Goal: Task Accomplishment & Management: Complete application form

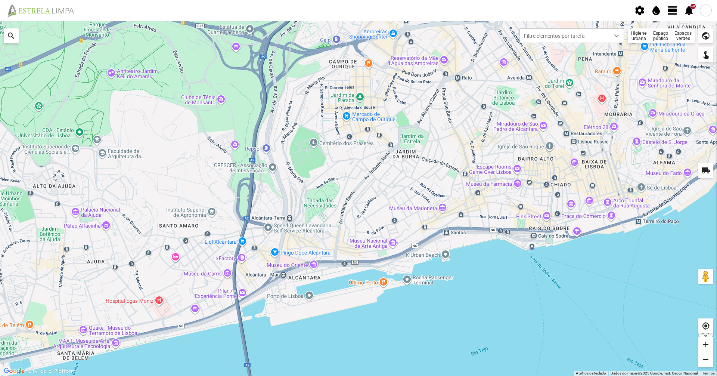
drag, startPoint x: 339, startPoint y: 138, endPoint x: 325, endPoint y: 123, distance: 20.3
click at [325, 123] on div at bounding box center [358, 198] width 717 height 355
click at [302, 149] on div at bounding box center [358, 198] width 717 height 355
click at [671, 12] on span "view_day" at bounding box center [672, 10] width 11 height 11
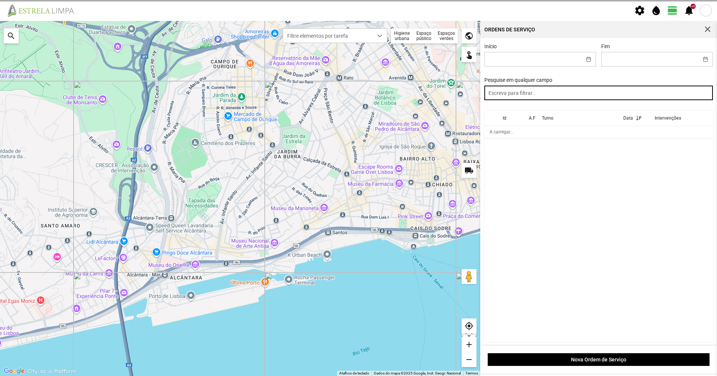
click at [580, 97] on input "text" at bounding box center [598, 93] width 229 height 15
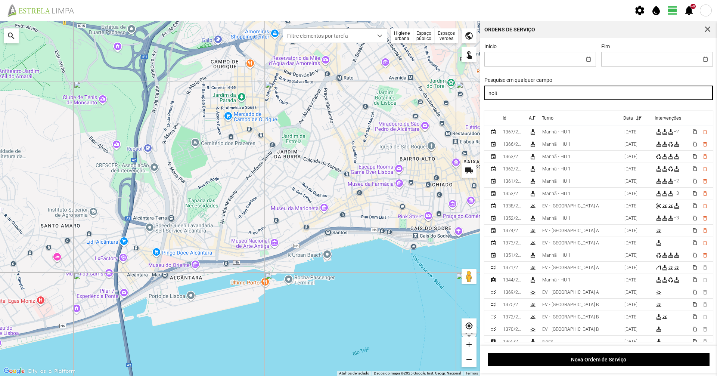
type input "noite"
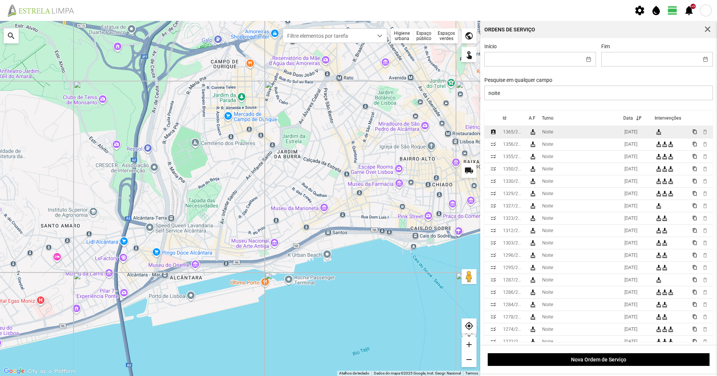
click at [574, 136] on td "Noite" at bounding box center [580, 132] width 82 height 12
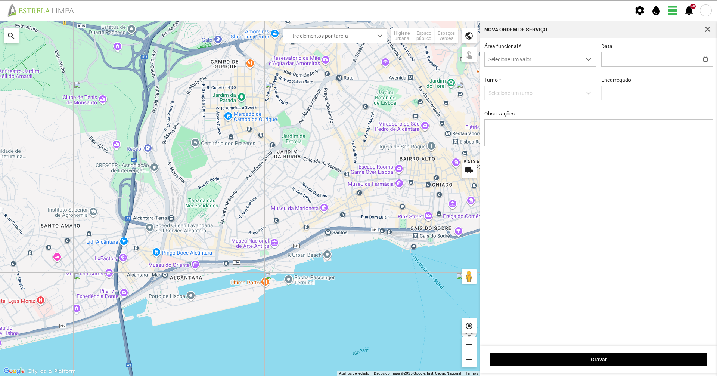
type input "[DATE]"
type input "[PERSON_NAME]"
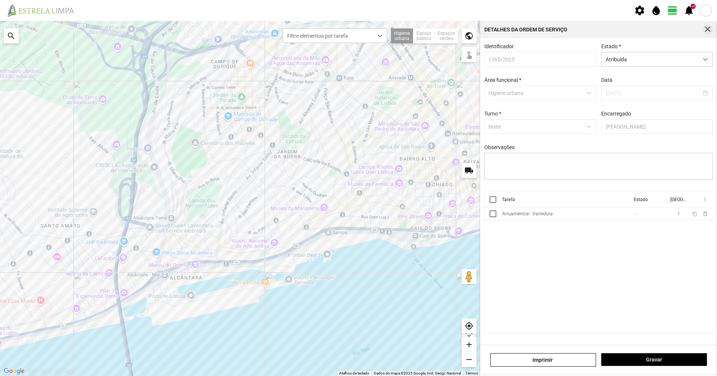
click at [709, 28] on span "button" at bounding box center [707, 29] width 7 height 7
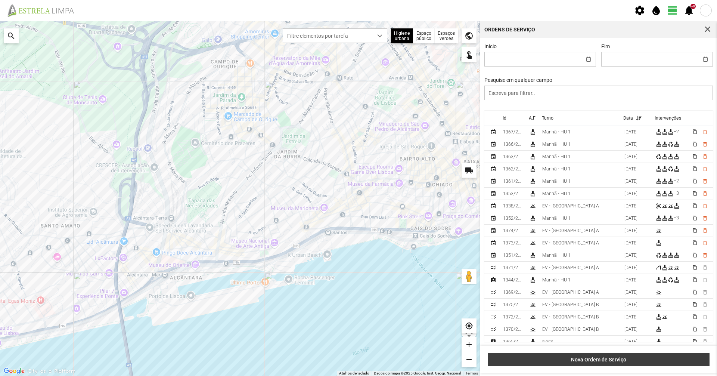
click at [622, 363] on button "Nova Ordem de Serviço" at bounding box center [599, 359] width 222 height 13
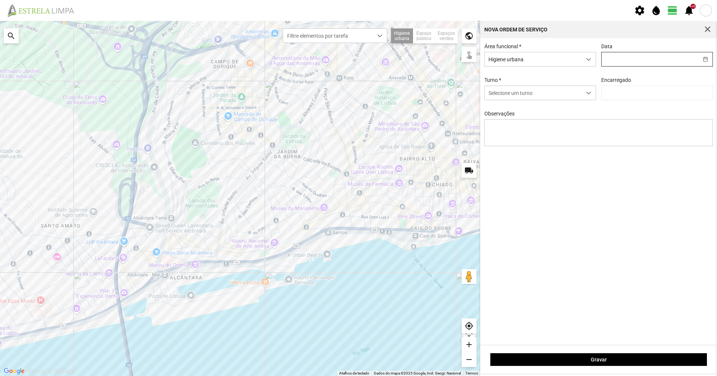
click at [629, 60] on input "text" at bounding box center [649, 59] width 97 height 14
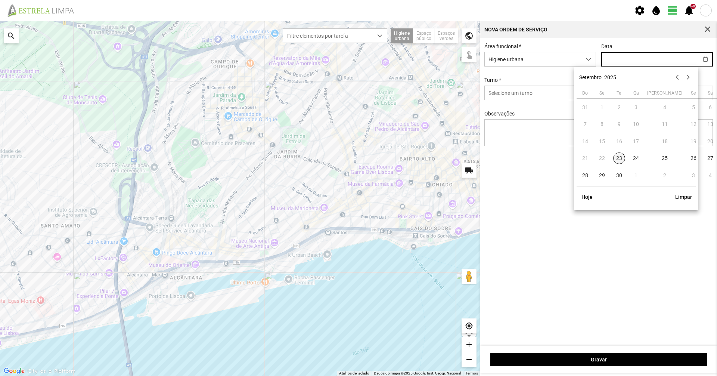
click at [619, 159] on span "23" at bounding box center [619, 158] width 12 height 12
type input "[DATE]"
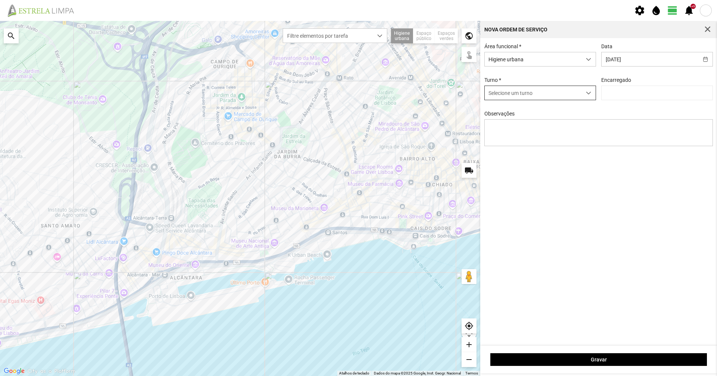
click at [570, 99] on span "Selecione um turno" at bounding box center [533, 93] width 97 height 14
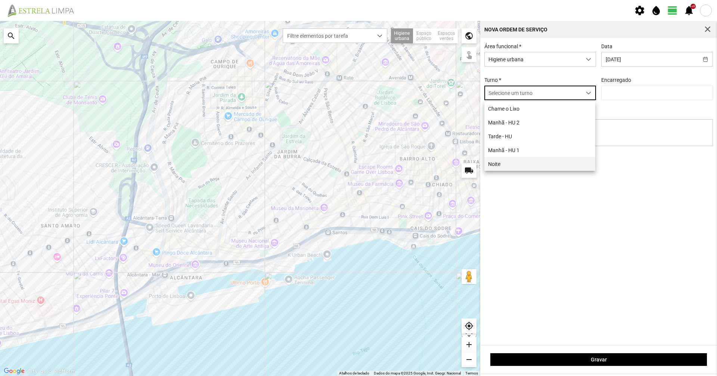
click at [533, 165] on li "Noite" at bounding box center [539, 164] width 111 height 14
type input "[PERSON_NAME]"
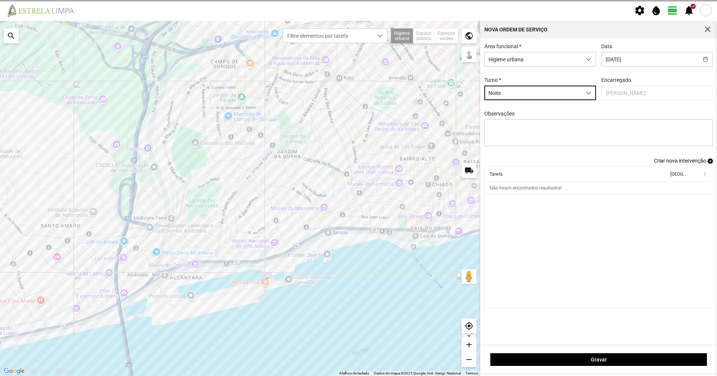
click at [664, 164] on span "Criar nova intervenção" at bounding box center [680, 161] width 52 height 6
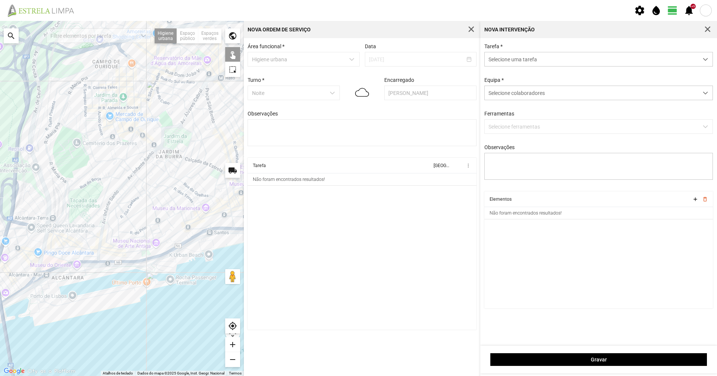
click at [574, 68] on div "Tarefa * Selecione uma tarefa Equipa * Selecione colaboradores Ferramentas Sele…" at bounding box center [599, 117] width 234 height 148
click at [574, 62] on span "Selecione uma tarefa" at bounding box center [592, 59] width 214 height 14
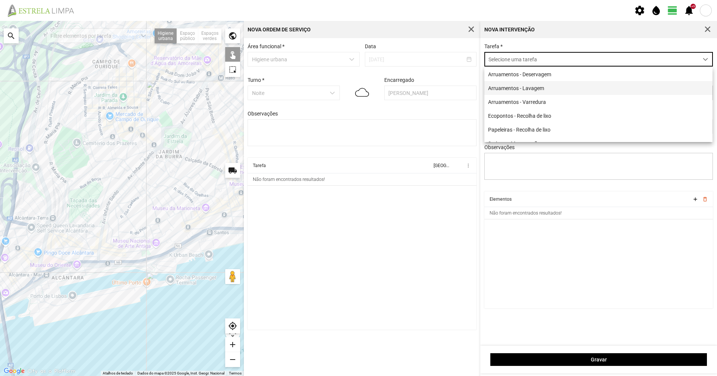
click at [575, 86] on li "Arruamentos - Lavagem" at bounding box center [598, 88] width 228 height 14
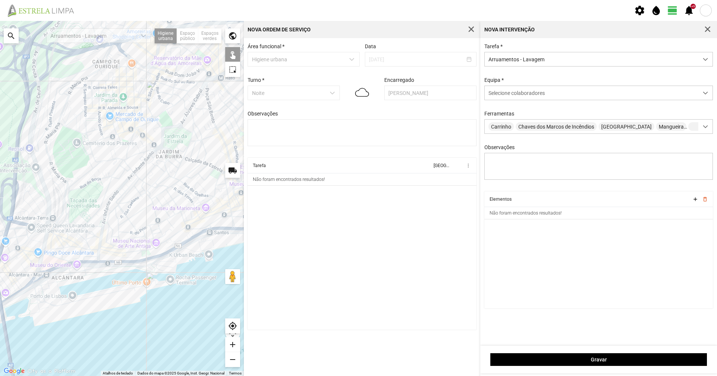
click at [176, 197] on div at bounding box center [122, 198] width 244 height 355
click at [171, 200] on div at bounding box center [122, 198] width 244 height 355
click at [165, 204] on div at bounding box center [122, 198] width 244 height 355
click at [161, 208] on div at bounding box center [122, 198] width 244 height 355
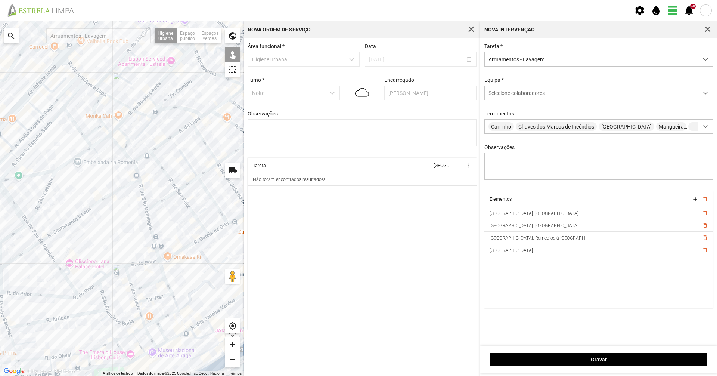
click at [185, 203] on div at bounding box center [122, 198] width 244 height 355
click at [186, 199] on div at bounding box center [122, 198] width 244 height 355
click at [171, 179] on div at bounding box center [122, 198] width 244 height 355
click at [190, 166] on div at bounding box center [122, 198] width 244 height 355
click at [202, 183] on div at bounding box center [122, 198] width 244 height 355
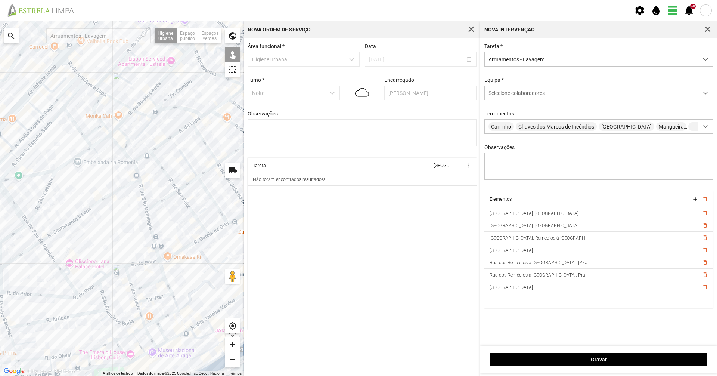
click at [177, 144] on div at bounding box center [122, 198] width 244 height 355
click at [176, 144] on div at bounding box center [122, 198] width 244 height 355
click at [529, 96] on span "Selecione colaboradores" at bounding box center [516, 93] width 56 height 6
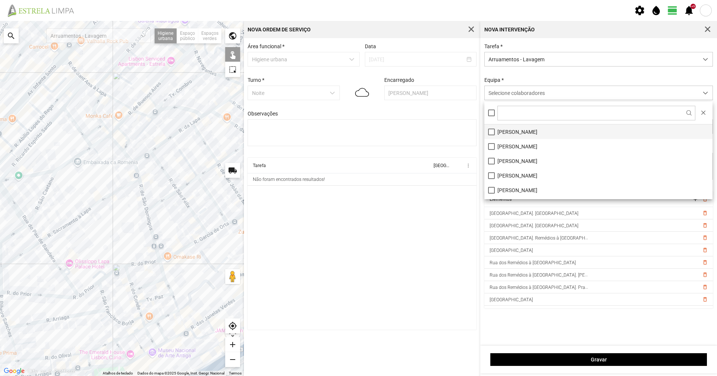
click at [537, 133] on li "[PERSON_NAME]" at bounding box center [598, 131] width 228 height 15
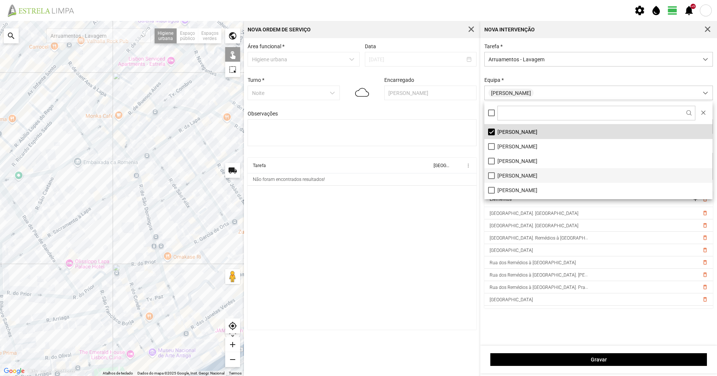
scroll to position [37, 0]
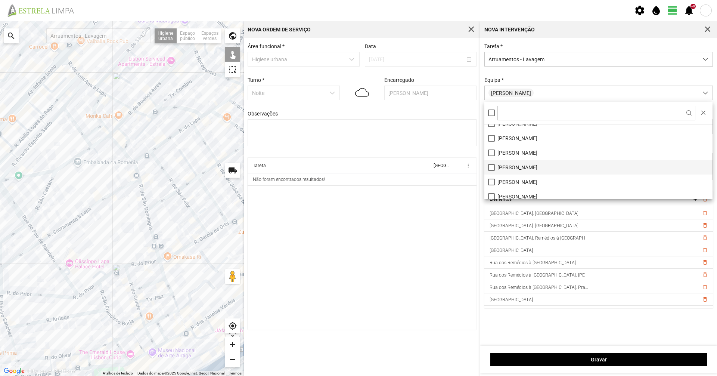
click at [524, 171] on li "[PERSON_NAME]" at bounding box center [598, 167] width 228 height 15
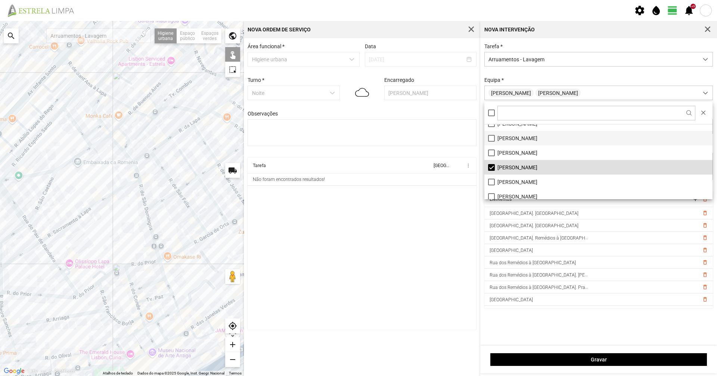
click at [524, 137] on li "[PERSON_NAME]" at bounding box center [598, 138] width 228 height 15
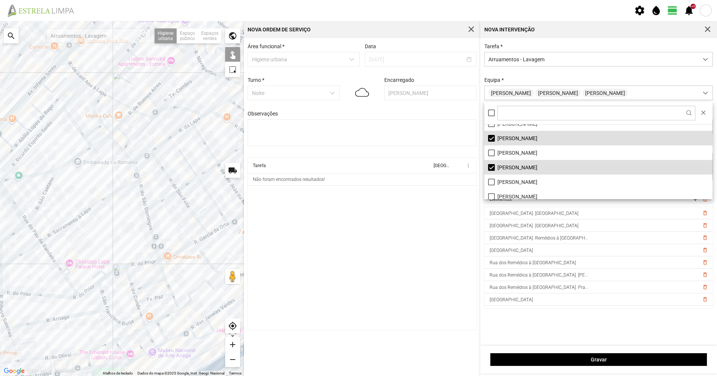
click at [533, 78] on div "Equipa * [PERSON_NAME]" at bounding box center [599, 88] width 234 height 23
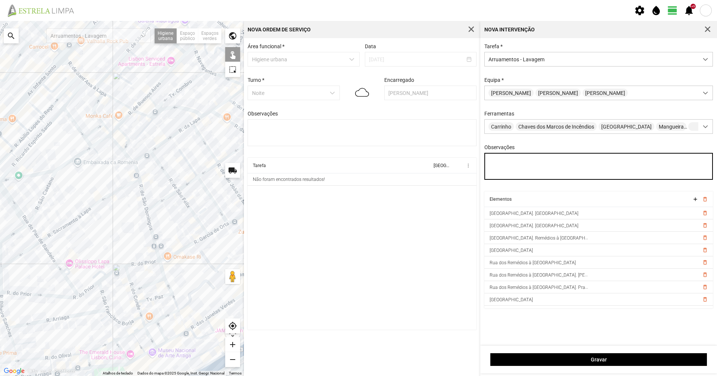
click at [544, 160] on textarea "Observações" at bounding box center [598, 166] width 229 height 27
type textarea "[PERSON_NAME]"
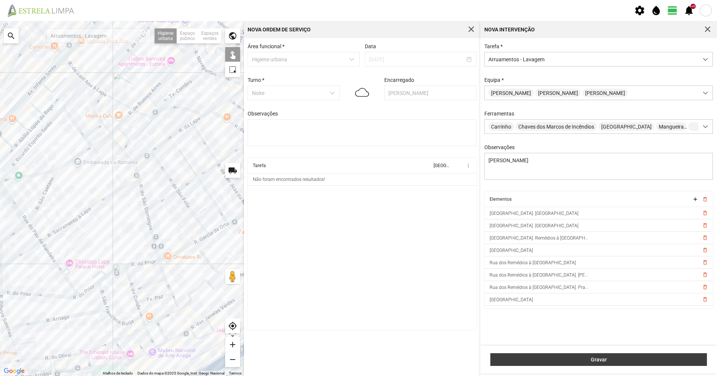
click at [556, 354] on button "Gravar" at bounding box center [598, 359] width 217 height 13
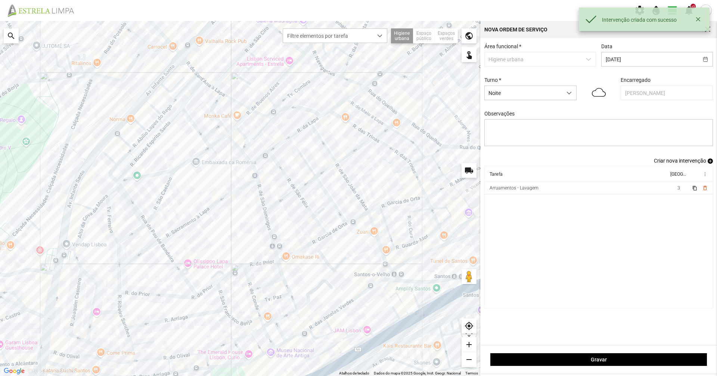
click at [680, 161] on span "Criar nova intervenção" at bounding box center [680, 161] width 52 height 6
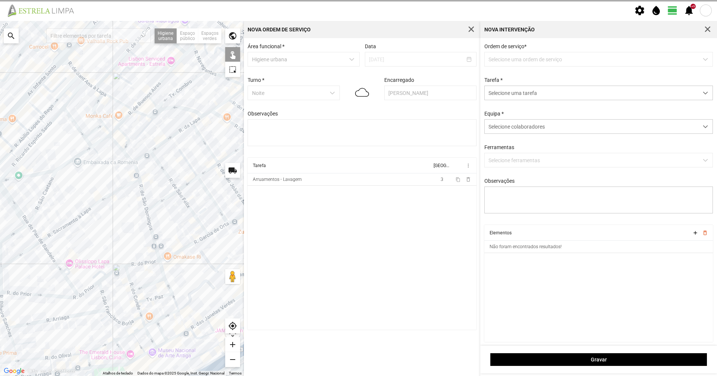
click at [533, 68] on div "Ordem de serviço * Selecione uma ordem de serviço Tarefa * Selecione uma tarefa…" at bounding box center [599, 133] width 234 height 181
click at [535, 62] on p-dropdown "Selecione uma ordem de serviço" at bounding box center [598, 59] width 229 height 15
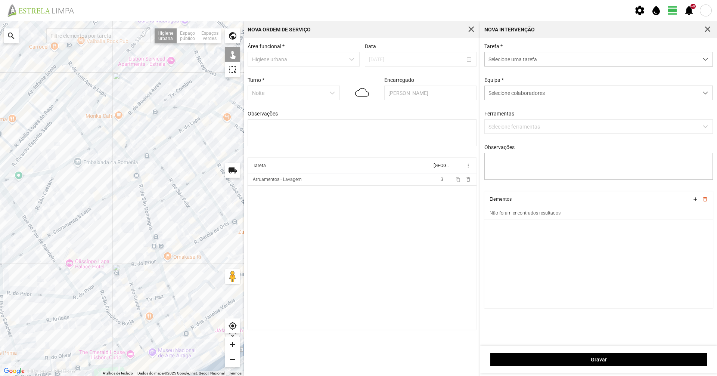
click at [535, 62] on span "Selecione uma tarefa" at bounding box center [592, 59] width 214 height 14
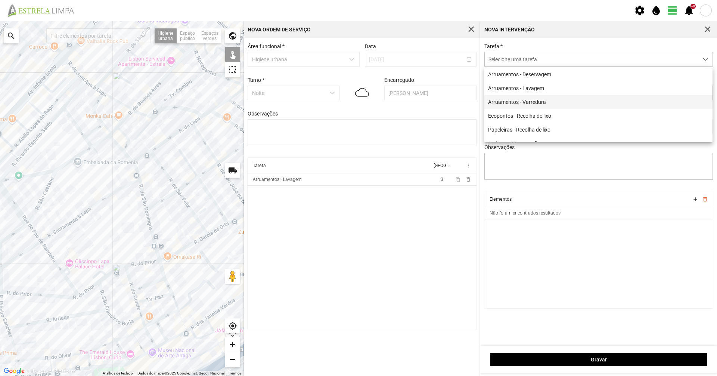
click at [541, 98] on li "Arruamentos - Varredura" at bounding box center [598, 102] width 228 height 14
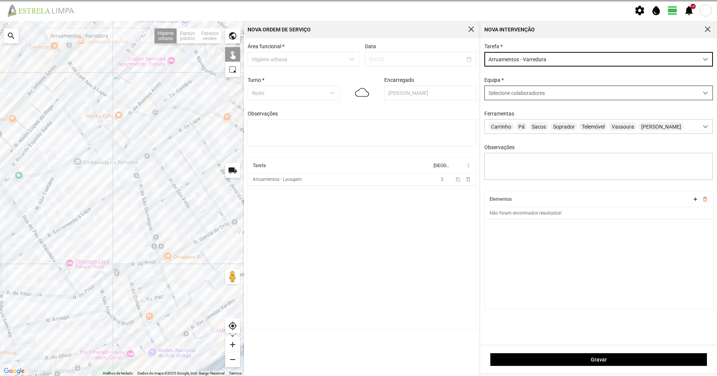
click at [536, 87] on div "Selecione colaboradores" at bounding box center [592, 93] width 214 height 14
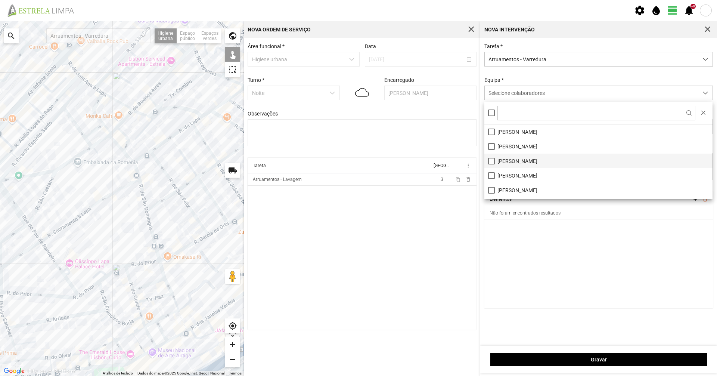
click at [522, 161] on li "[PERSON_NAME]" at bounding box center [598, 160] width 228 height 15
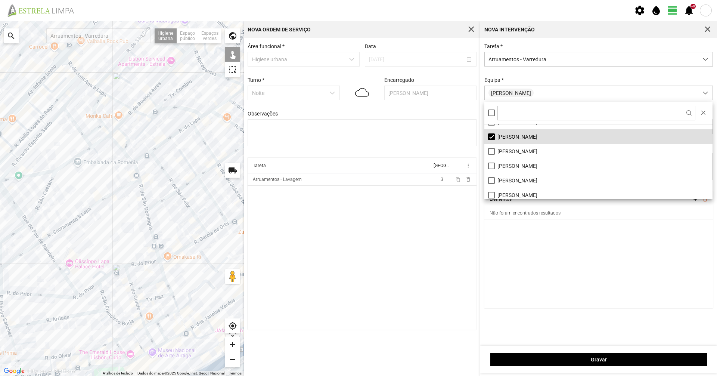
scroll to position [37, 0]
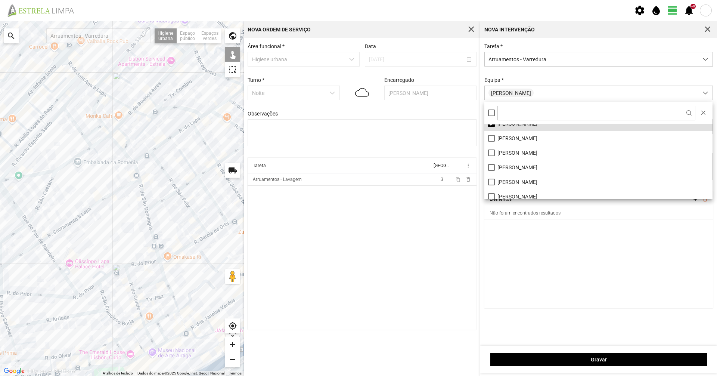
click at [545, 265] on cdk-virtual-scroll-viewport "Elementos add delete_outline Não foram encontrados resultados!" at bounding box center [598, 249] width 229 height 117
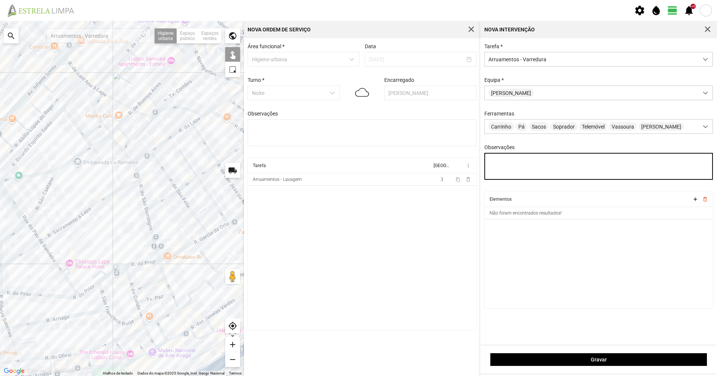
click at [518, 165] on textarea "Observações" at bounding box center [598, 166] width 229 height 27
type textarea "[PERSON_NAME]"
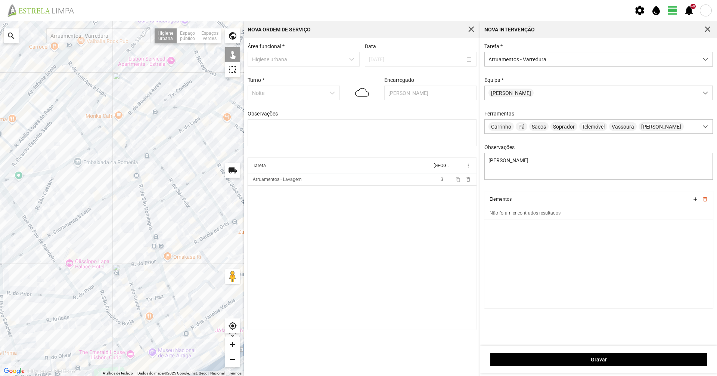
drag, startPoint x: 131, startPoint y: 111, endPoint x: 265, endPoint y: 73, distance: 139.3
click at [280, 65] on div "Para navegar no mapa com gestos de toque, toque duas vezes sem soltar no mapa e…" at bounding box center [358, 198] width 717 height 355
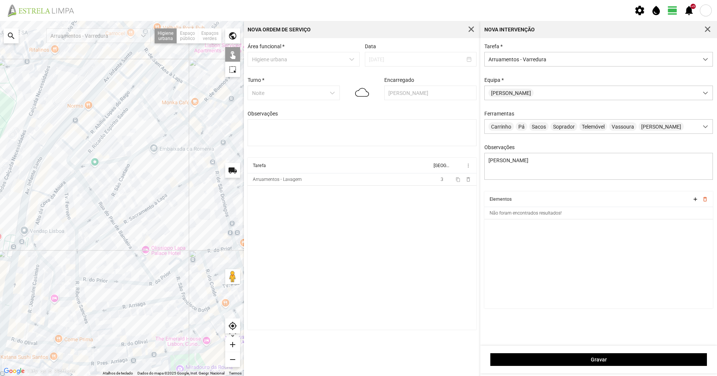
drag, startPoint x: 130, startPoint y: 158, endPoint x: 305, endPoint y: 107, distance: 183.0
click at [313, 108] on div "Para navegar no mapa com gestos de toque, toque duas vezes sem soltar no mapa e…" at bounding box center [358, 198] width 717 height 355
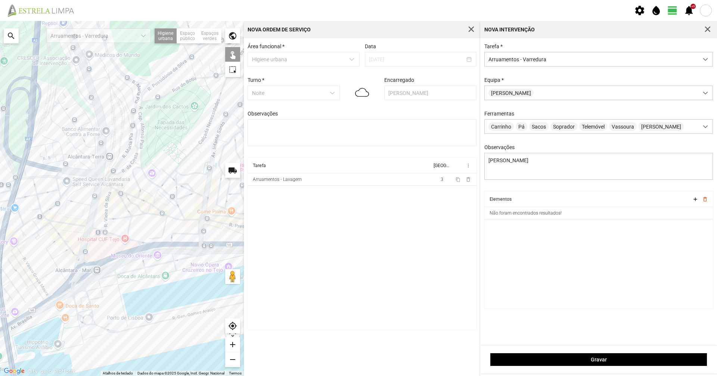
drag, startPoint x: 109, startPoint y: 114, endPoint x: 155, endPoint y: 216, distance: 112.3
click at [155, 217] on div at bounding box center [122, 198] width 244 height 355
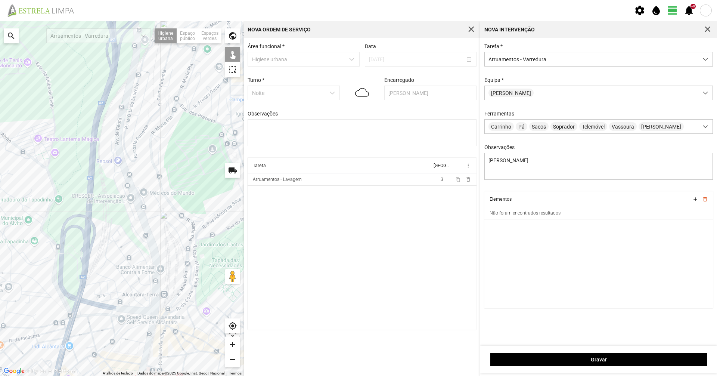
click at [152, 218] on div at bounding box center [122, 198] width 244 height 355
click at [143, 217] on div at bounding box center [122, 198] width 244 height 355
click at [151, 239] on div at bounding box center [122, 198] width 244 height 355
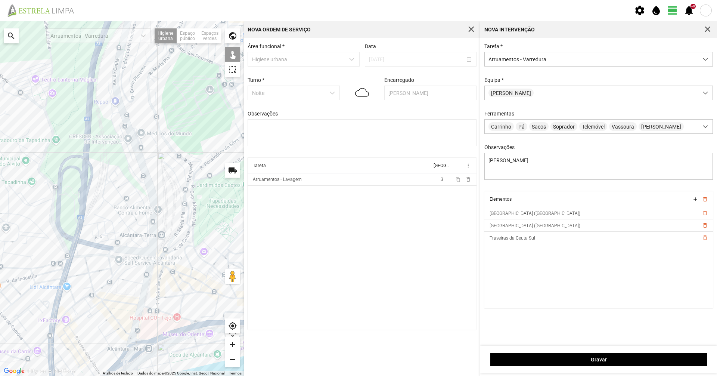
drag, startPoint x: 173, startPoint y: 251, endPoint x: 171, endPoint y: 201, distance: 49.7
click at [171, 201] on div at bounding box center [122, 198] width 244 height 355
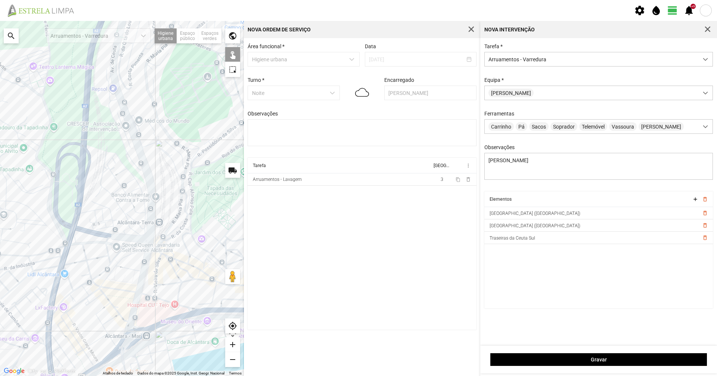
click at [155, 229] on div at bounding box center [122, 198] width 244 height 355
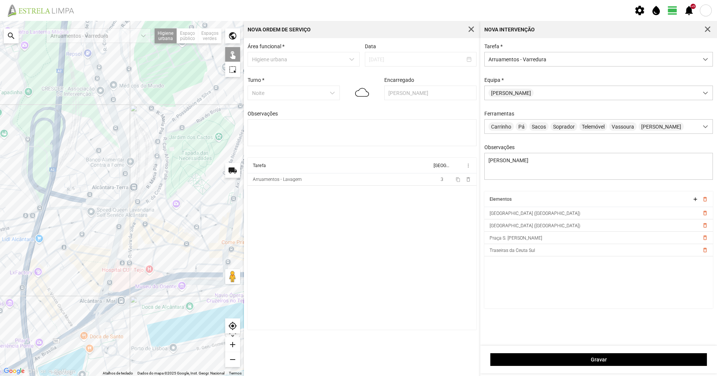
drag, startPoint x: 129, startPoint y: 237, endPoint x: 120, endPoint y: 224, distance: 15.8
click at [120, 224] on div at bounding box center [122, 198] width 244 height 355
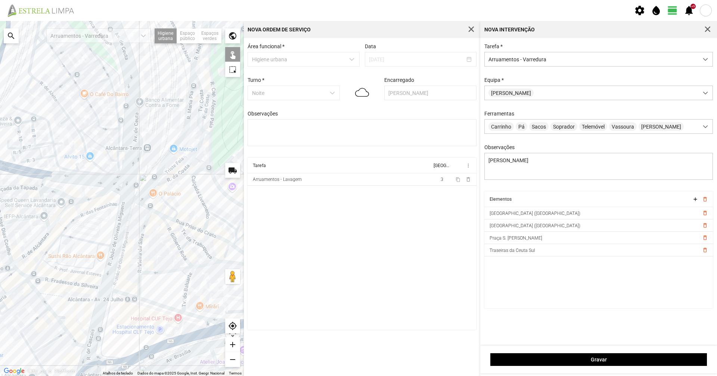
click at [141, 205] on div at bounding box center [122, 198] width 244 height 355
click at [136, 201] on div at bounding box center [122, 198] width 244 height 355
click at [144, 206] on div at bounding box center [122, 198] width 244 height 355
click at [151, 203] on div at bounding box center [122, 198] width 244 height 355
click at [142, 200] on div at bounding box center [122, 198] width 244 height 355
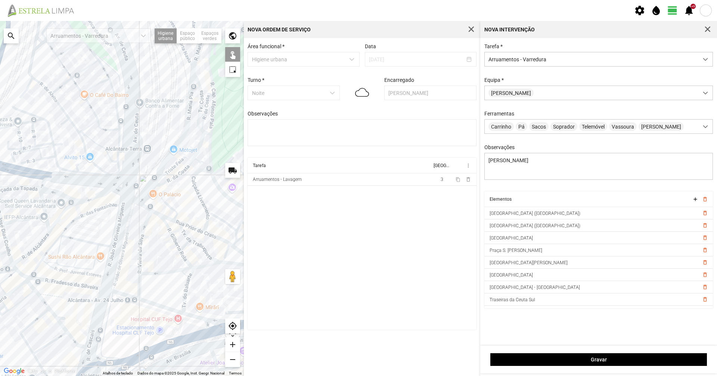
click at [155, 212] on div at bounding box center [122, 198] width 244 height 355
click at [168, 218] on div at bounding box center [122, 198] width 244 height 355
click at [180, 223] on div at bounding box center [122, 198] width 244 height 355
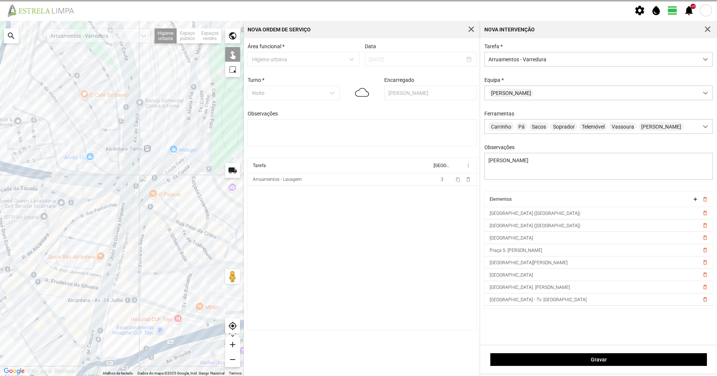
click at [193, 228] on div at bounding box center [122, 198] width 244 height 355
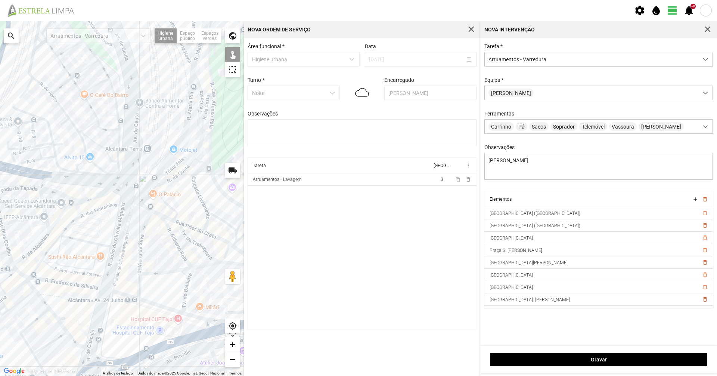
click at [221, 239] on div at bounding box center [122, 198] width 244 height 355
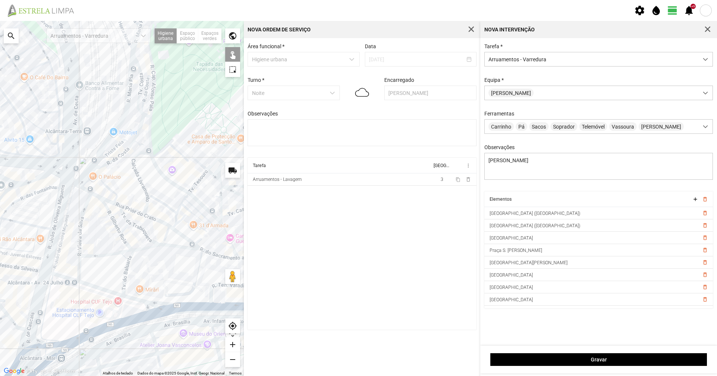
drag, startPoint x: 224, startPoint y: 239, endPoint x: 153, endPoint y: 214, distance: 75.1
click at [153, 214] on div at bounding box center [122, 198] width 244 height 355
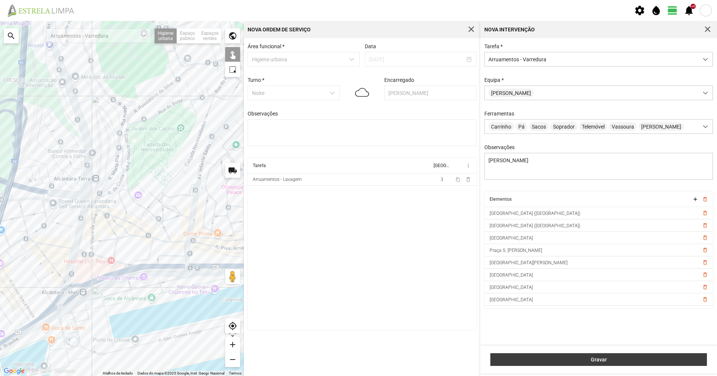
click at [575, 360] on span "Gravar" at bounding box center [598, 359] width 209 height 6
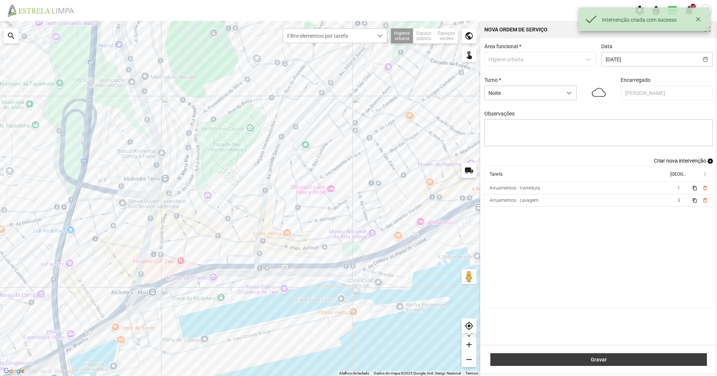
click at [616, 359] on span "Gravar" at bounding box center [598, 359] width 209 height 6
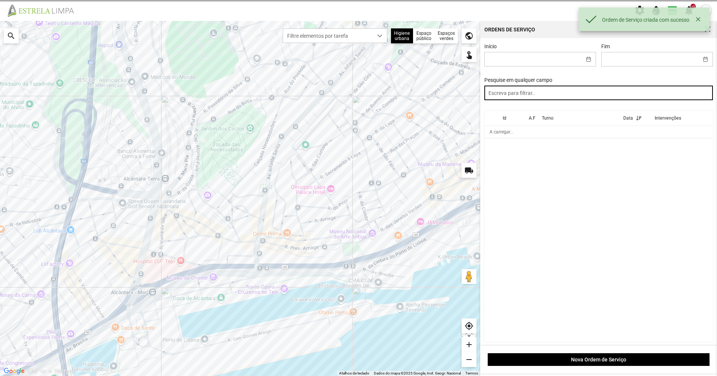
click at [540, 100] on input "text" at bounding box center [598, 93] width 229 height 15
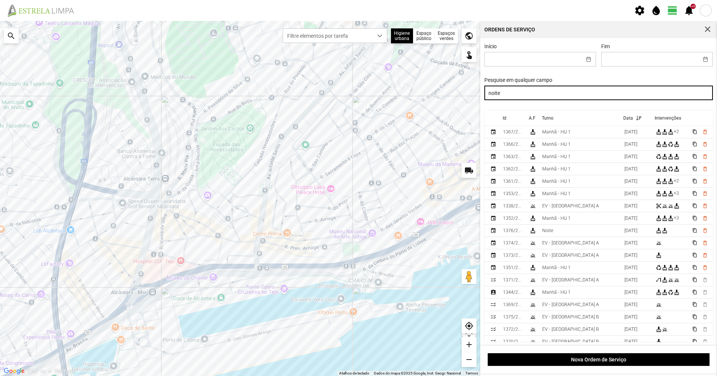
type input "noite"
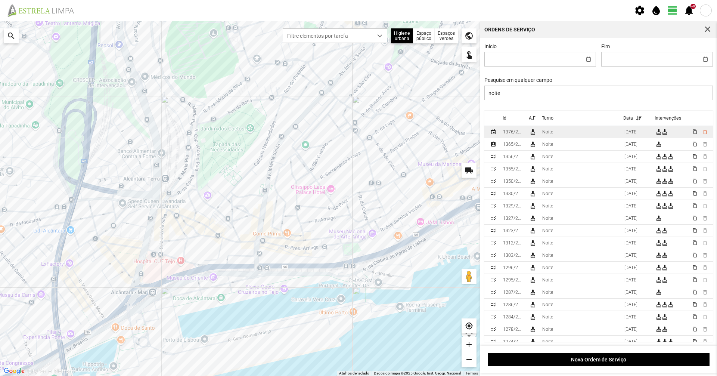
click at [549, 133] on div "Noite" at bounding box center [547, 131] width 11 height 5
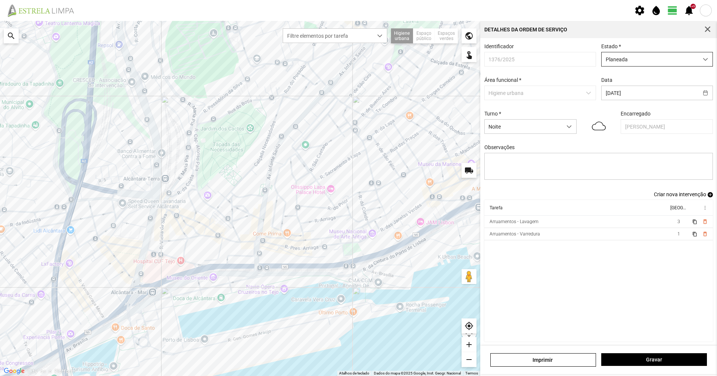
click at [627, 58] on span "Planeada" at bounding box center [649, 59] width 97 height 14
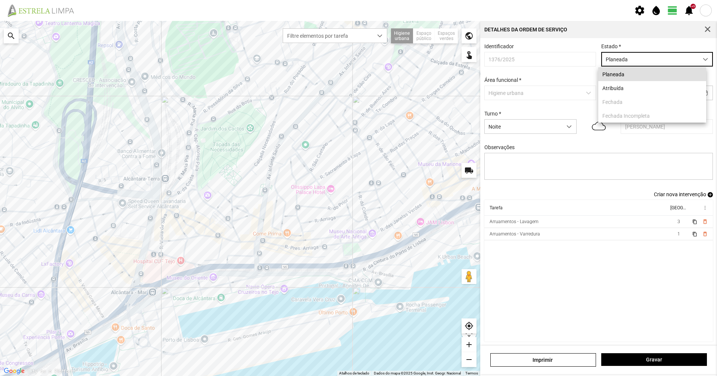
scroll to position [4, 33]
click at [621, 87] on li "Atribuída" at bounding box center [652, 88] width 108 height 14
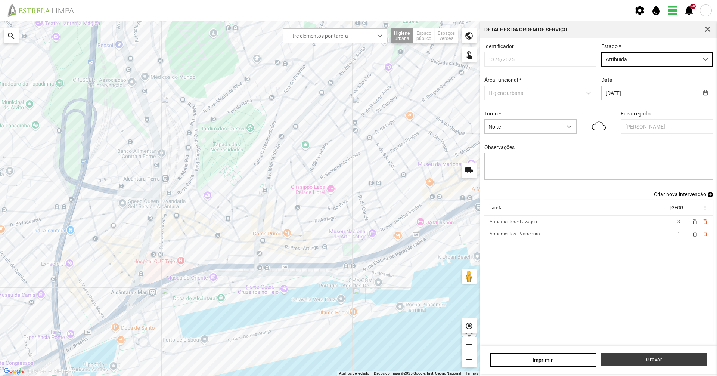
click at [628, 357] on span "Gravar" at bounding box center [654, 359] width 98 height 6
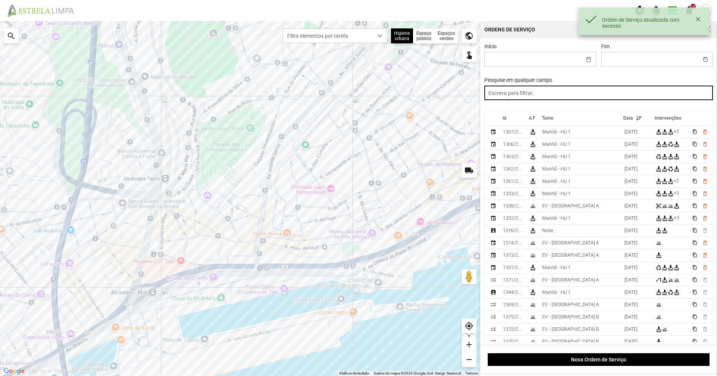
click at [526, 96] on input "text" at bounding box center [598, 93] width 229 height 15
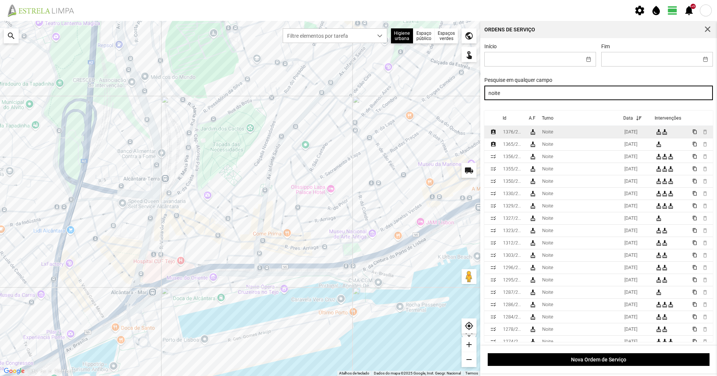
type input "noite"
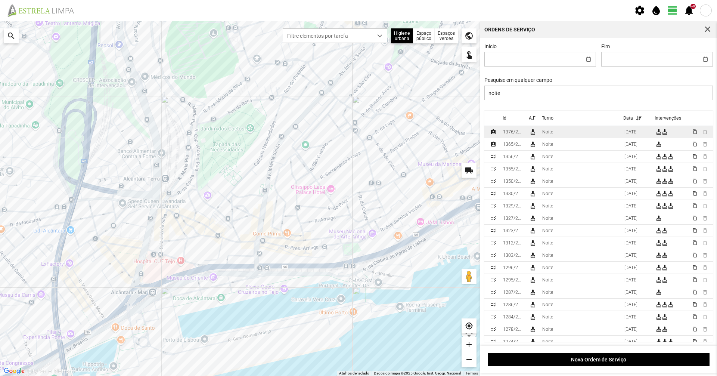
click at [566, 136] on td "Noite" at bounding box center [580, 132] width 82 height 12
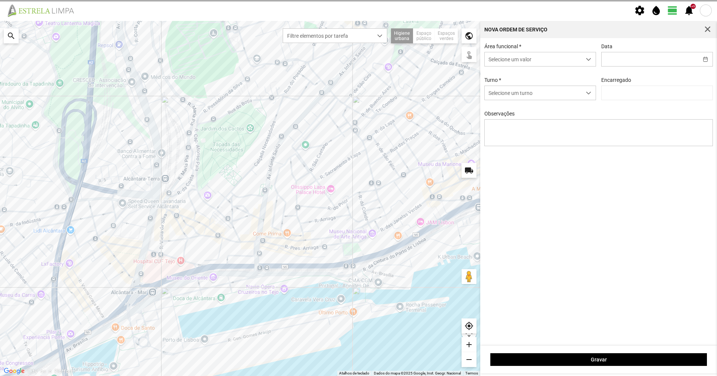
type input "[DATE]"
type input "[PERSON_NAME]"
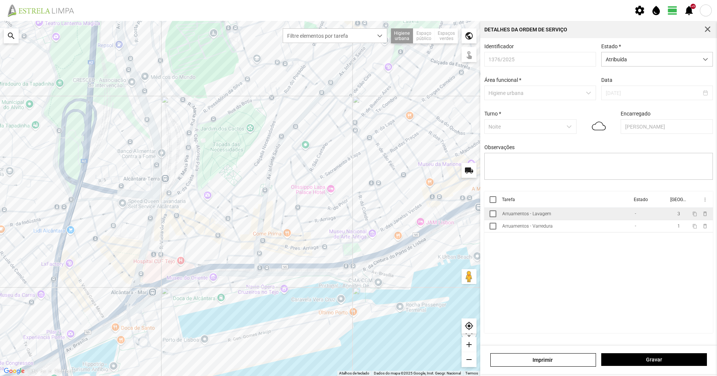
click at [560, 219] on td "Arruamentos - Lavagem" at bounding box center [565, 214] width 133 height 12
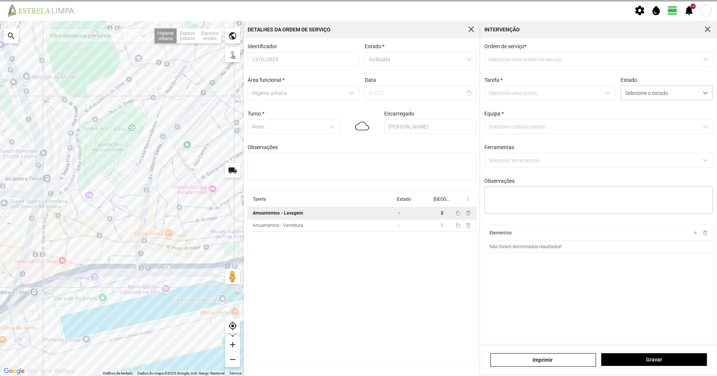
type textarea "[PERSON_NAME]"
click at [641, 99] on span "Selecione o estado" at bounding box center [659, 93] width 77 height 14
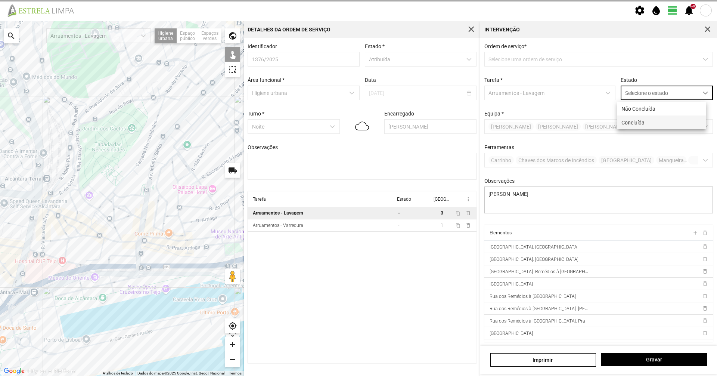
scroll to position [4, 33]
click at [636, 119] on li "Concluída" at bounding box center [661, 122] width 89 height 14
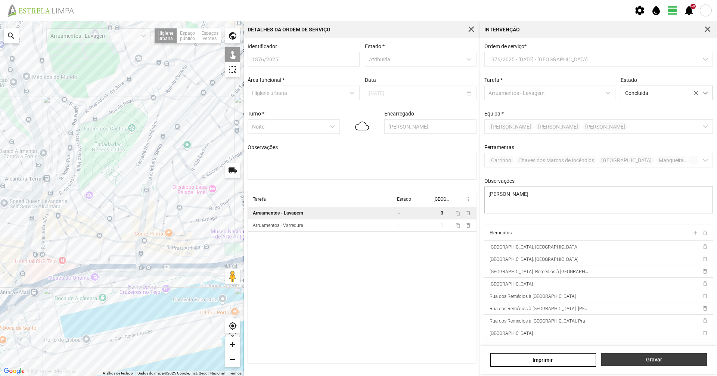
click at [630, 361] on span "Gravar" at bounding box center [654, 359] width 98 height 6
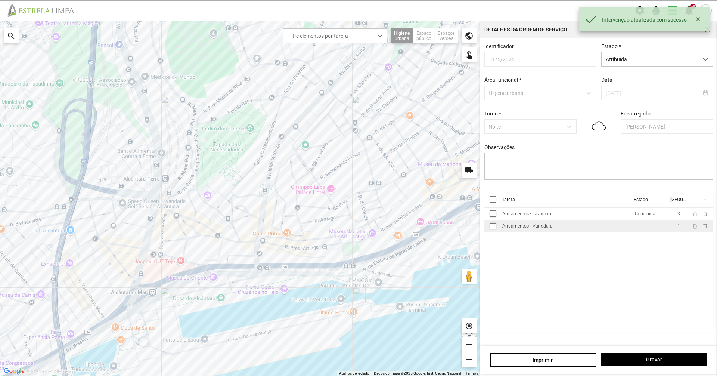
click at [547, 227] on div "Arruamentos - Varredura" at bounding box center [527, 225] width 50 height 5
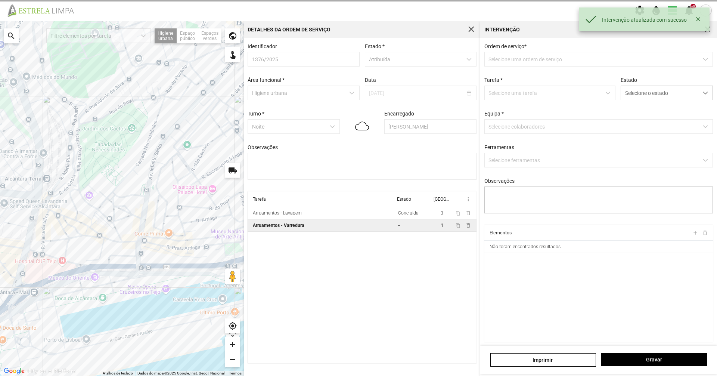
type textarea "[PERSON_NAME]"
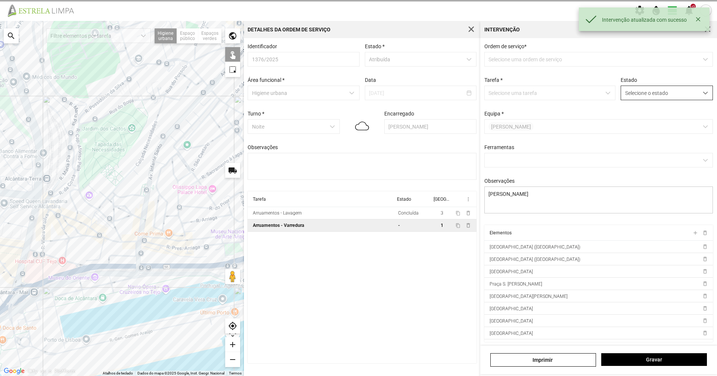
click at [629, 96] on span "Selecione o estado" at bounding box center [659, 93] width 77 height 14
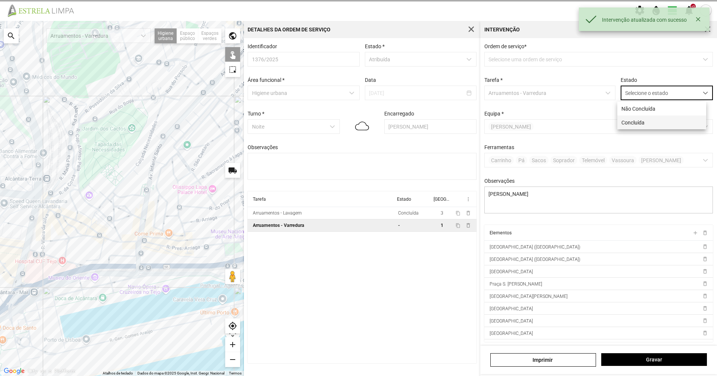
scroll to position [4, 33]
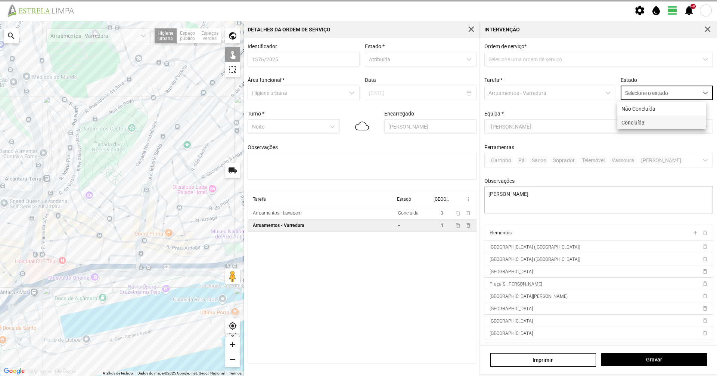
click at [628, 128] on li "Concluída" at bounding box center [661, 122] width 89 height 14
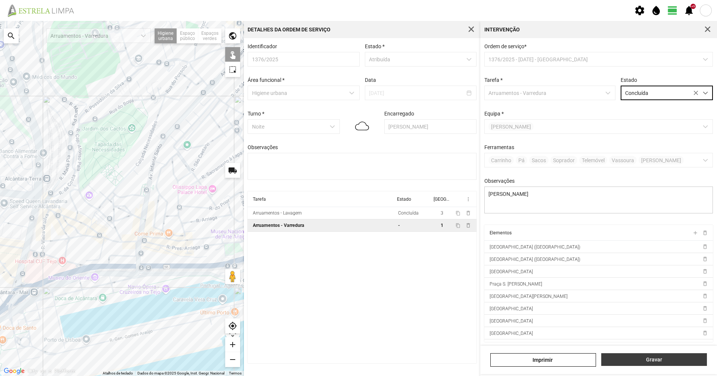
click at [632, 355] on button "Gravar" at bounding box center [654, 359] width 106 height 13
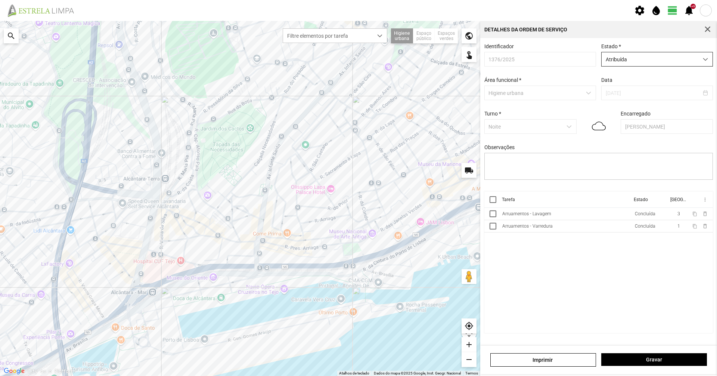
click at [644, 62] on span "Atribuída" at bounding box center [649, 59] width 97 height 14
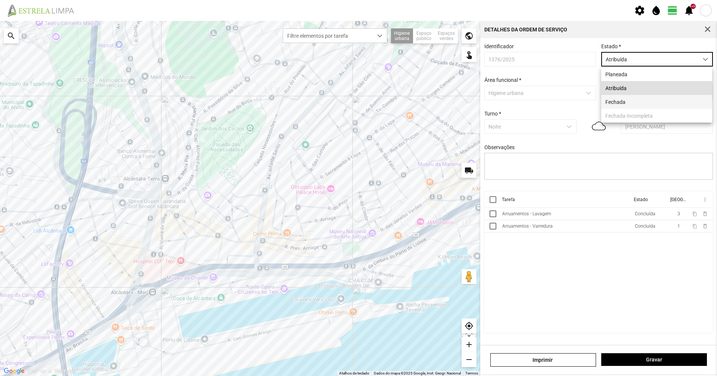
click at [635, 103] on li "Fechada" at bounding box center [656, 102] width 111 height 14
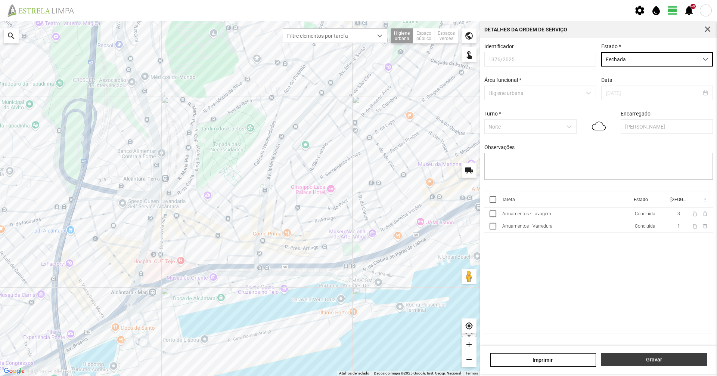
click at [634, 358] on span "Gravar" at bounding box center [654, 359] width 98 height 6
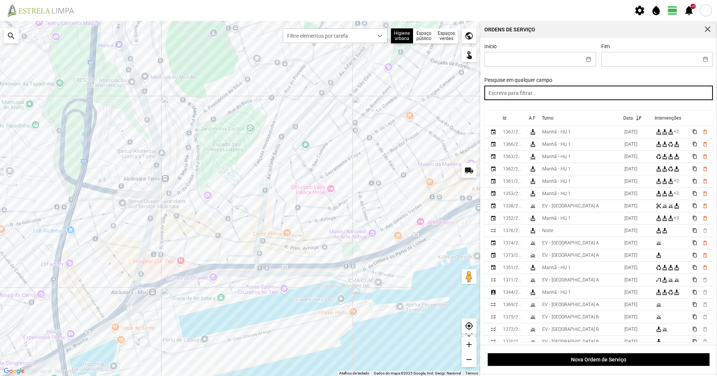
click at [548, 91] on input "text" at bounding box center [598, 93] width 229 height 15
type input "noite"
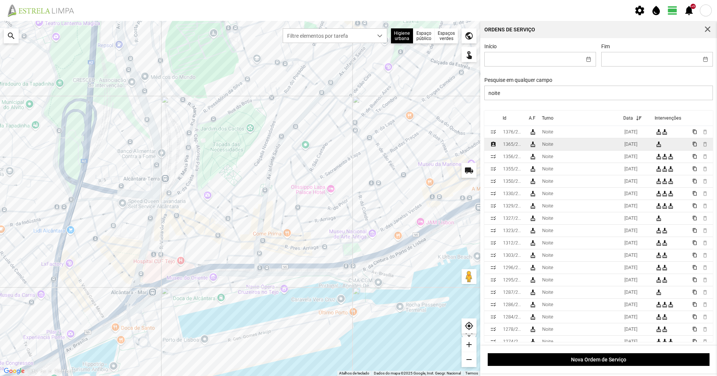
click at [541, 146] on td "Noite" at bounding box center [580, 144] width 82 height 12
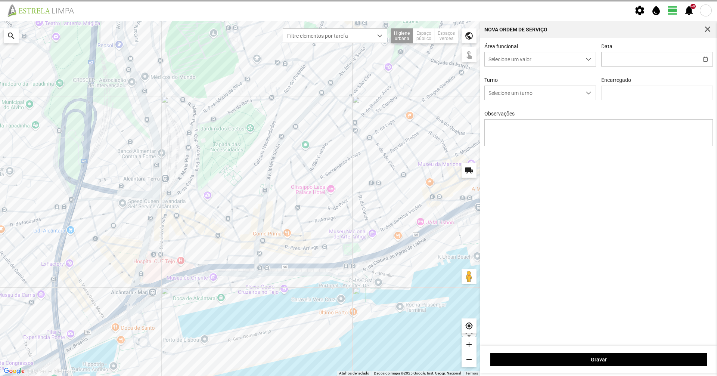
type input "[DATE]"
type input "[PERSON_NAME]"
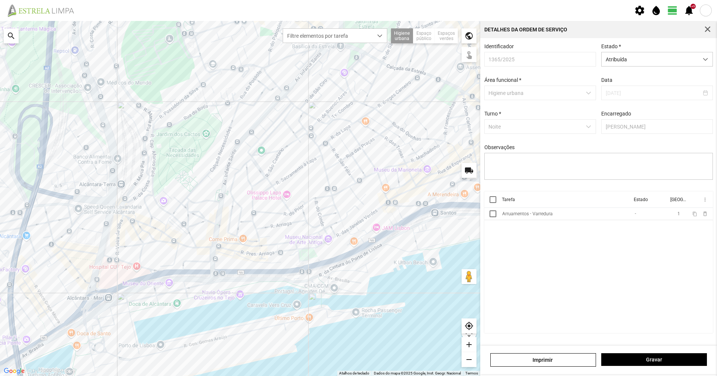
drag, startPoint x: 343, startPoint y: 149, endPoint x: 298, endPoint y: 155, distance: 45.2
click at [298, 155] on div at bounding box center [240, 198] width 480 height 355
click at [520, 216] on div "Arruamentos - Varredura" at bounding box center [527, 213] width 50 height 5
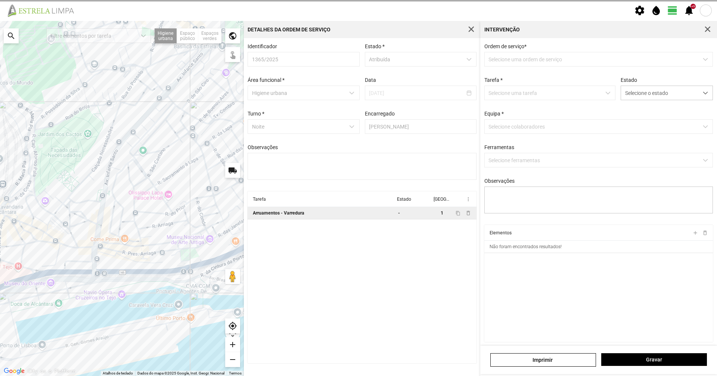
type textarea "Sissé (C8)"
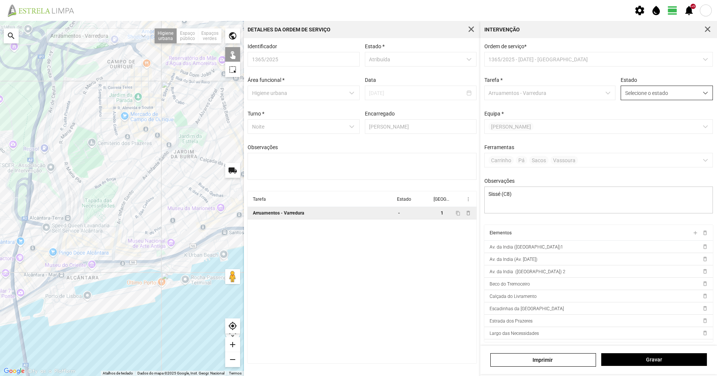
drag, startPoint x: 627, startPoint y: 87, endPoint x: 631, endPoint y: 88, distance: 4.2
click at [627, 87] on div "Selecione o estado" at bounding box center [667, 93] width 92 height 15
click at [628, 124] on li "Concluída" at bounding box center [661, 122] width 89 height 14
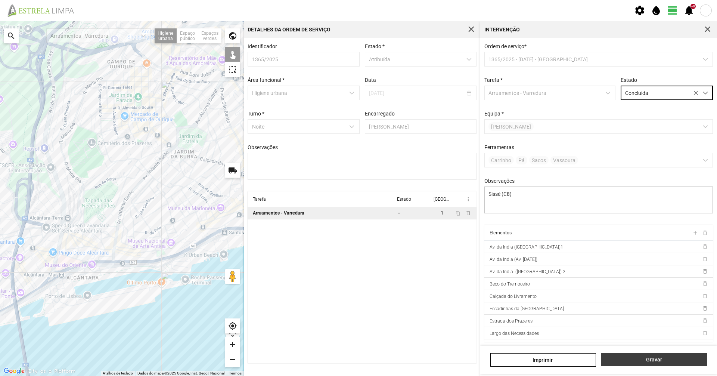
click at [679, 355] on button "Gravar" at bounding box center [654, 359] width 106 height 13
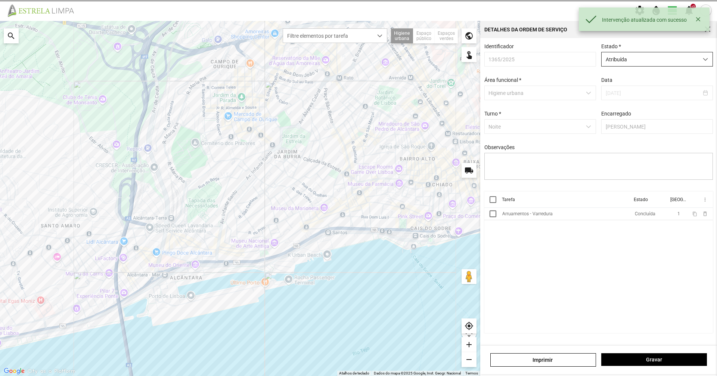
click at [669, 57] on span "Atribuída" at bounding box center [649, 59] width 97 height 14
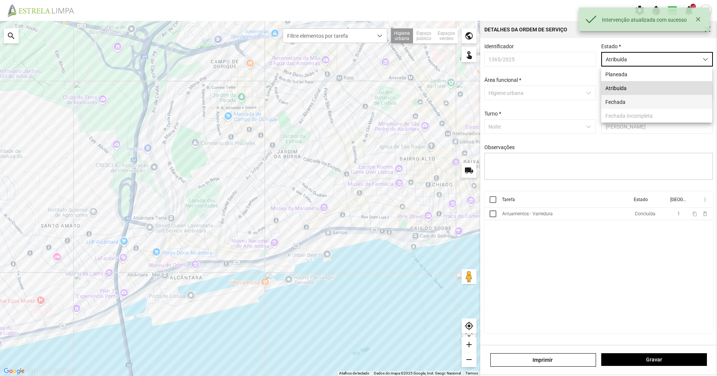
click at [653, 103] on li "Fechada" at bounding box center [656, 102] width 111 height 14
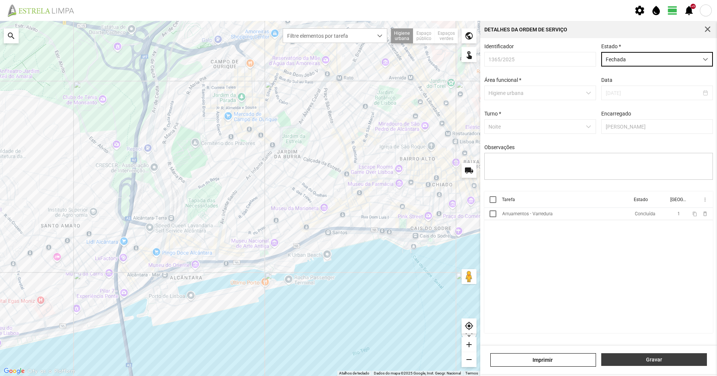
click at [646, 359] on span "Gravar" at bounding box center [654, 359] width 98 height 6
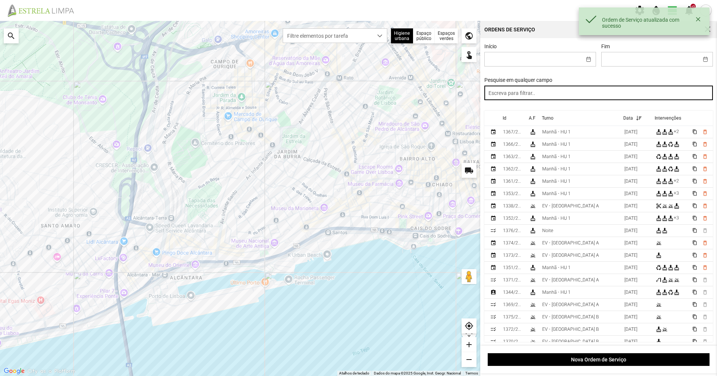
click at [530, 87] on input "text" at bounding box center [598, 93] width 229 height 15
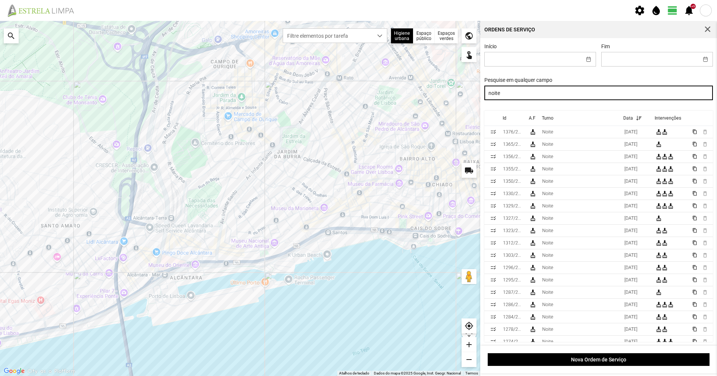
drag, startPoint x: 521, startPoint y: 88, endPoint x: 448, endPoint y: 94, distance: 72.6
click at [448, 94] on div "Para navegar no mapa com gestos de toque, toque duas vezes sem soltar no mapa e…" at bounding box center [358, 198] width 717 height 355
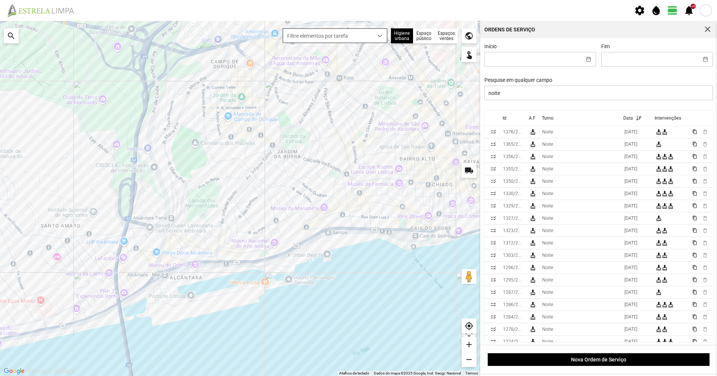
click at [336, 34] on span "Filtre elementos por tarefa" at bounding box center [328, 36] width 90 height 14
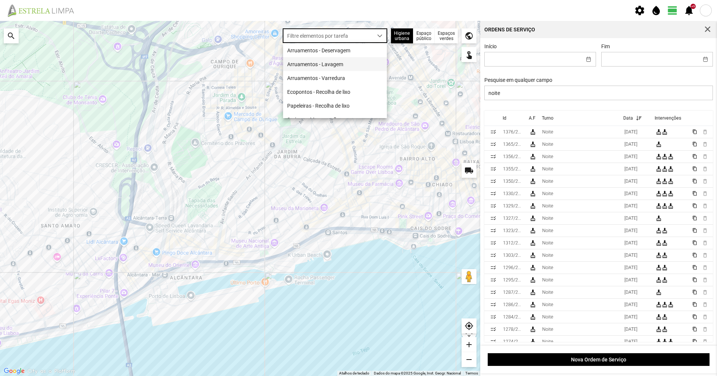
click at [328, 66] on li "Arruamentos - Lavagem" at bounding box center [335, 64] width 104 height 14
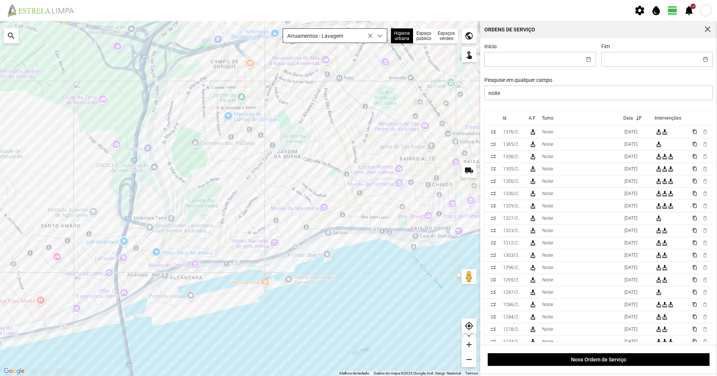
click at [350, 39] on span "Arruamentos - Lavagem" at bounding box center [328, 36] width 90 height 14
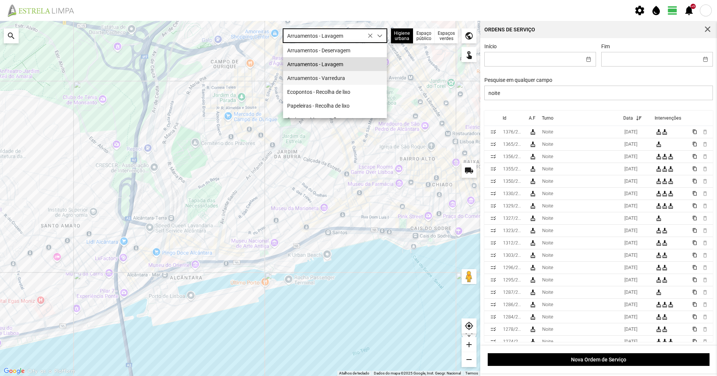
click at [341, 79] on li "Arruamentos - Varredura" at bounding box center [335, 78] width 104 height 14
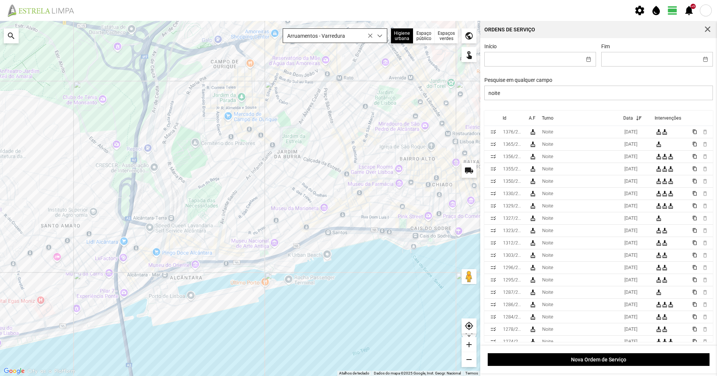
click at [363, 41] on span "Arruamentos - Varredura" at bounding box center [328, 36] width 90 height 14
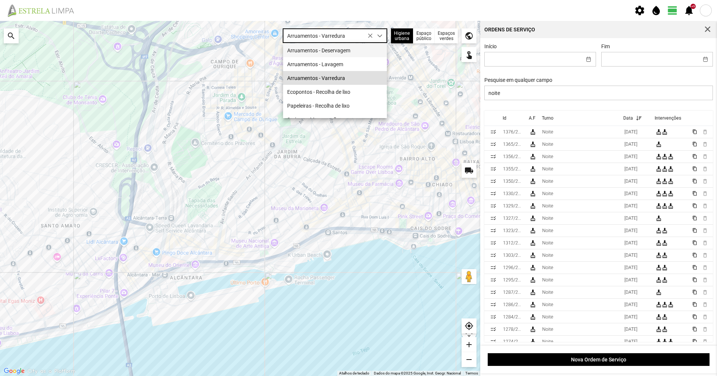
click at [350, 56] on li "Arruamentos - Deservagem" at bounding box center [335, 50] width 104 height 14
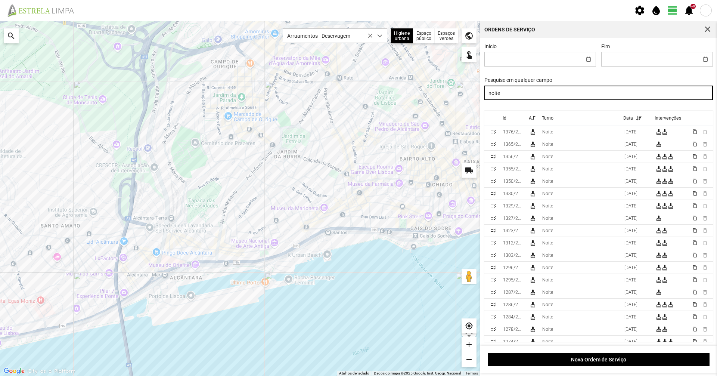
drag, startPoint x: 503, startPoint y: 93, endPoint x: 358, endPoint y: 103, distance: 146.0
click at [358, 103] on div "Para navegar no mapa com gestos de toque, toque duas vezes sem soltar no mapa e…" at bounding box center [358, 198] width 717 height 355
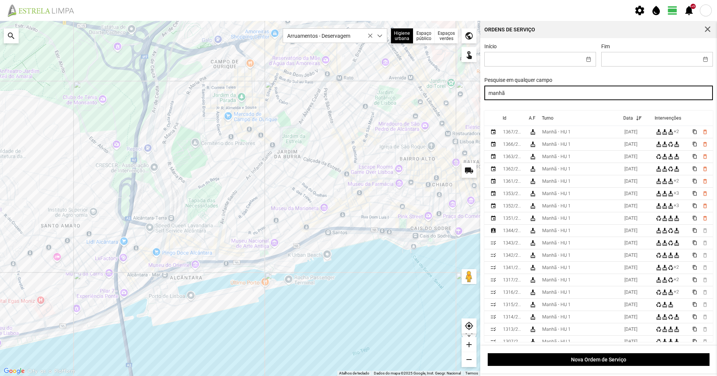
type input "manhã"
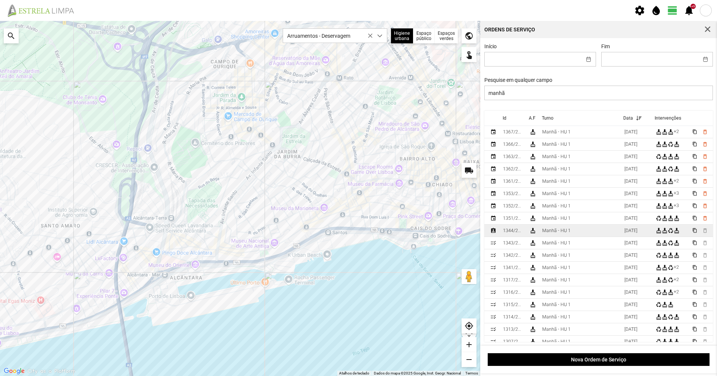
click at [562, 233] on div "Manhã - HU 1" at bounding box center [556, 230] width 28 height 5
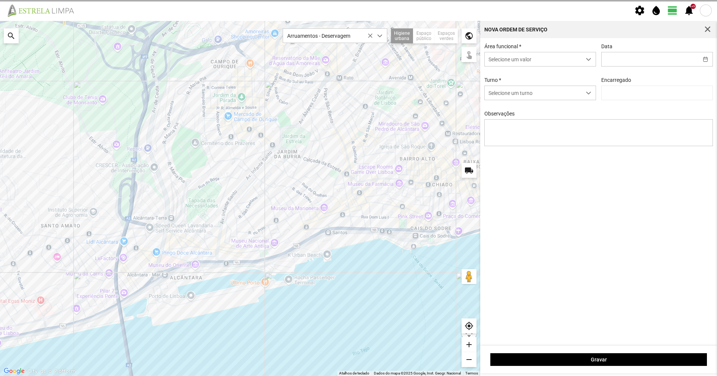
type input "[DATE]"
type input "[PERSON_NAME]"
type textarea "39-baixa 10-25-ferias 17-44--45-E038-descanso ao serviço-6-22-36-47-49-50"
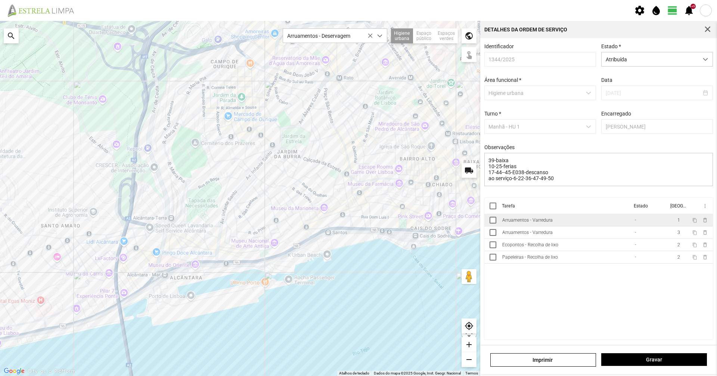
click at [544, 226] on td "Arruamentos - Varredura" at bounding box center [565, 220] width 133 height 12
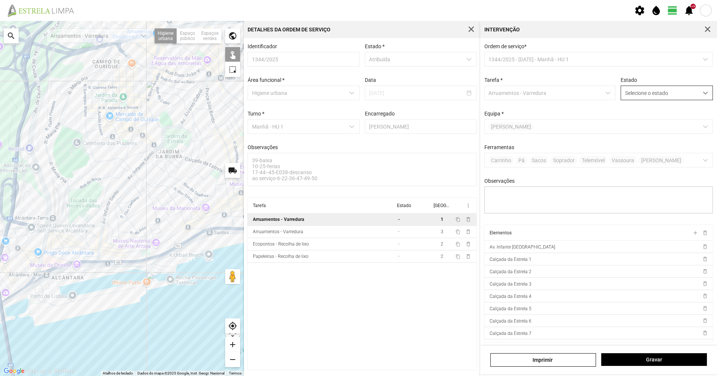
click at [638, 90] on span "Selecione o estado" at bounding box center [659, 93] width 77 height 14
click at [628, 125] on li "Concluída" at bounding box center [661, 122] width 89 height 14
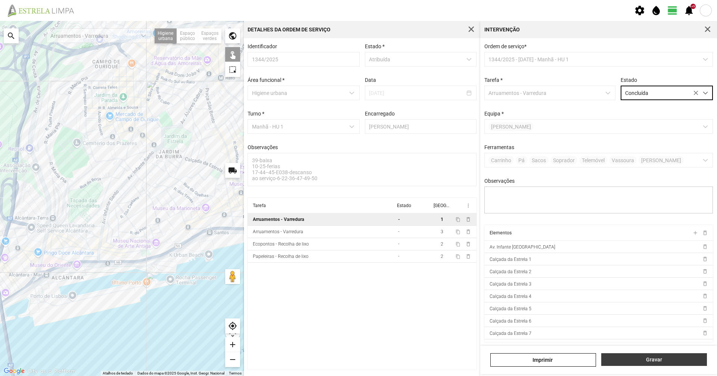
click at [644, 360] on span "Gravar" at bounding box center [654, 359] width 98 height 6
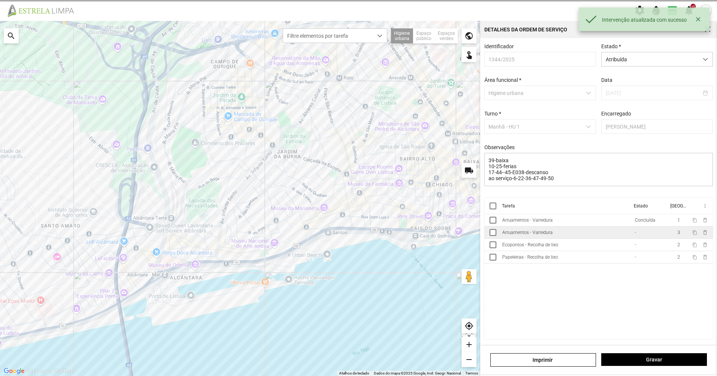
click at [537, 239] on td "Arruamentos - Varredura" at bounding box center [565, 232] width 133 height 12
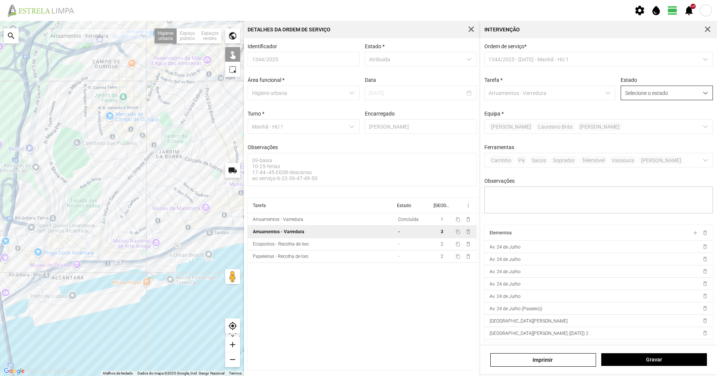
click at [632, 90] on span "Selecione o estado" at bounding box center [659, 93] width 77 height 14
click at [634, 121] on li "Concluída" at bounding box center [661, 122] width 89 height 14
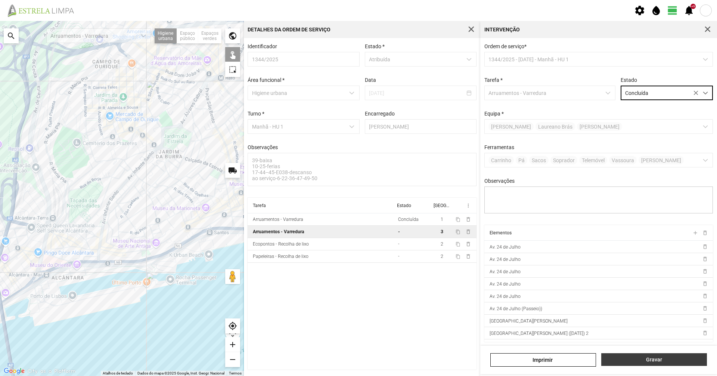
click at [661, 360] on span "Gravar" at bounding box center [654, 359] width 98 height 6
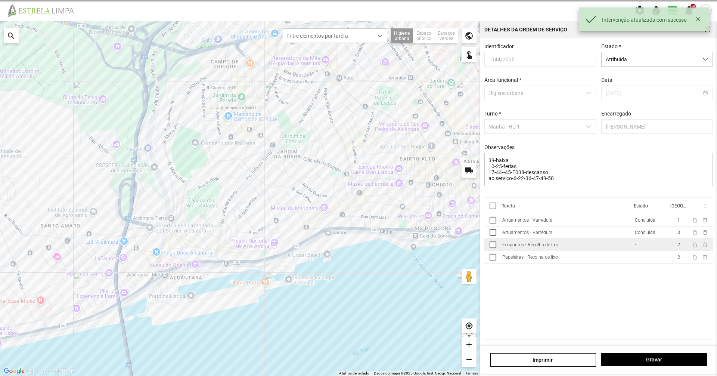
click at [601, 246] on td "Ecopontos - Recolha de lixo" at bounding box center [565, 245] width 133 height 12
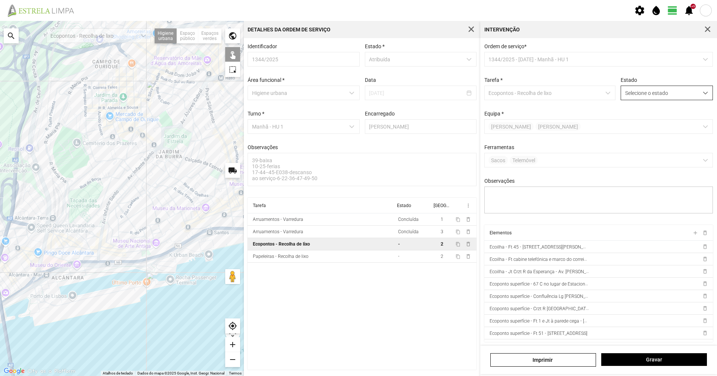
click at [665, 99] on span "Selecione o estado" at bounding box center [659, 93] width 77 height 14
click at [655, 128] on li "Concluída" at bounding box center [661, 122] width 89 height 14
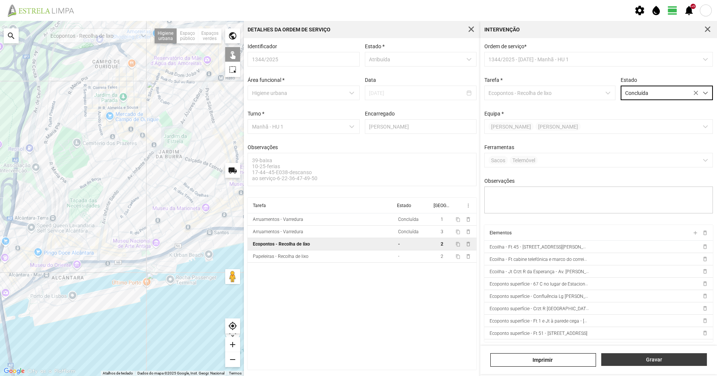
click at [640, 365] on button "Gravar" at bounding box center [654, 359] width 106 height 13
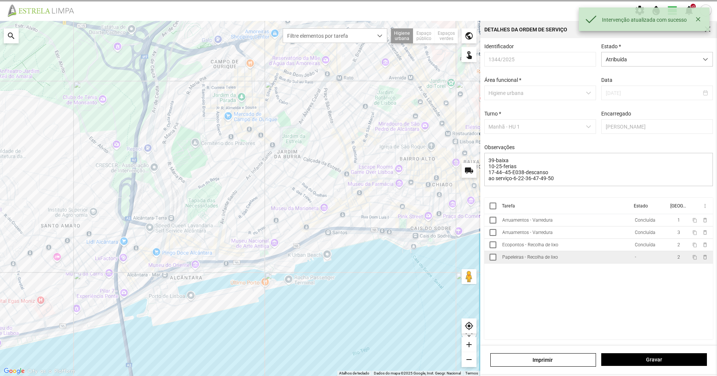
click at [593, 260] on td "Papeleiras - Recolha de lixo" at bounding box center [565, 257] width 133 height 12
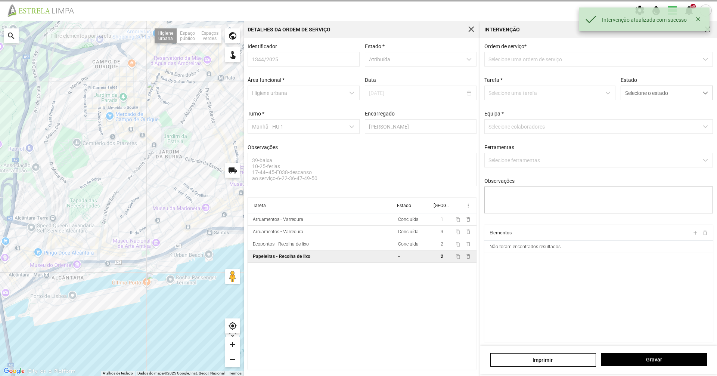
type textarea "tarefa atribuida por DT [PERSON_NAME]"
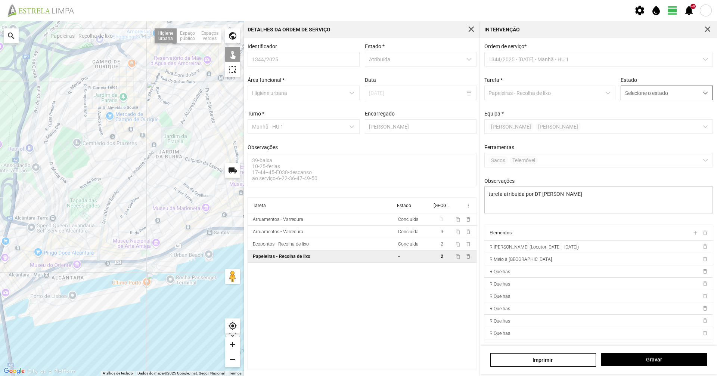
click at [658, 88] on span "Selecione o estado" at bounding box center [659, 93] width 77 height 14
click at [652, 128] on li "Concluída" at bounding box center [661, 122] width 89 height 14
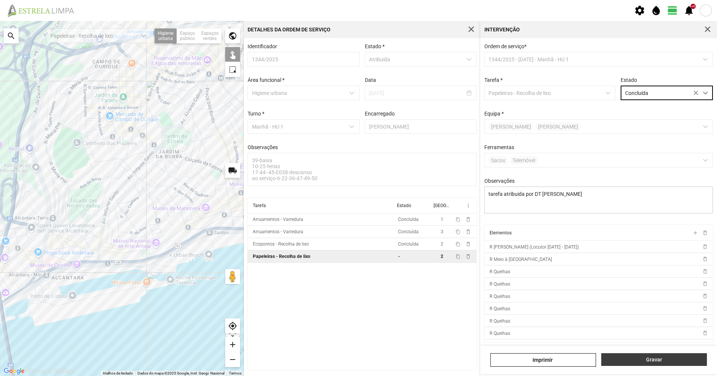
click at [660, 363] on button "Gravar" at bounding box center [654, 359] width 106 height 13
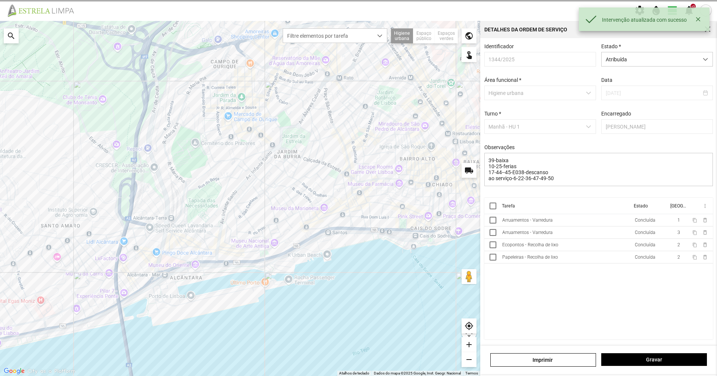
click at [621, 69] on div "Identificador 1344/2025 Estado * Atribuída Área funcional * Higiene urbana Data…" at bounding box center [599, 120] width 234 height 154
click at [623, 62] on span "Atribuída" at bounding box center [649, 59] width 97 height 14
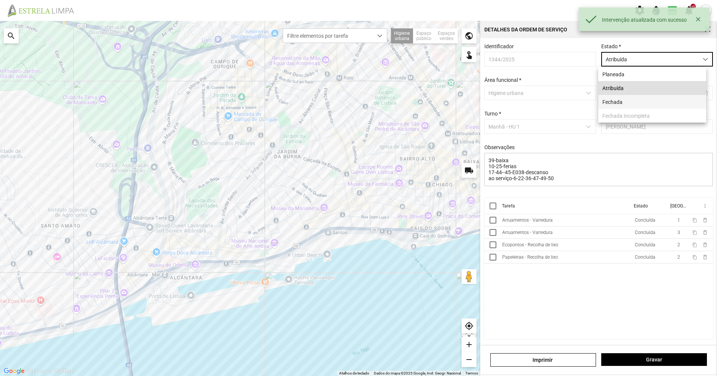
click at [615, 104] on li "Fechada" at bounding box center [652, 102] width 108 height 14
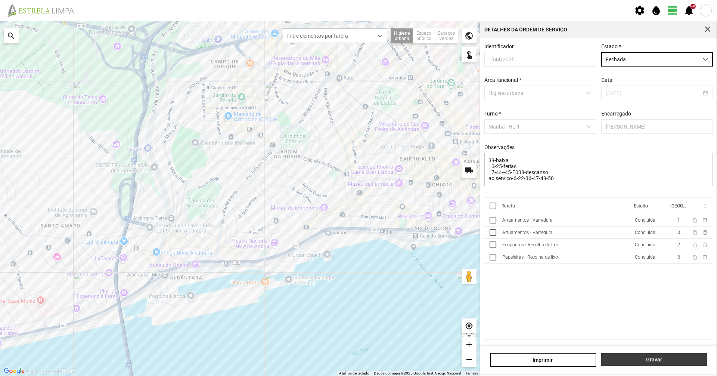
click at [634, 363] on button "Gravar" at bounding box center [654, 359] width 106 height 13
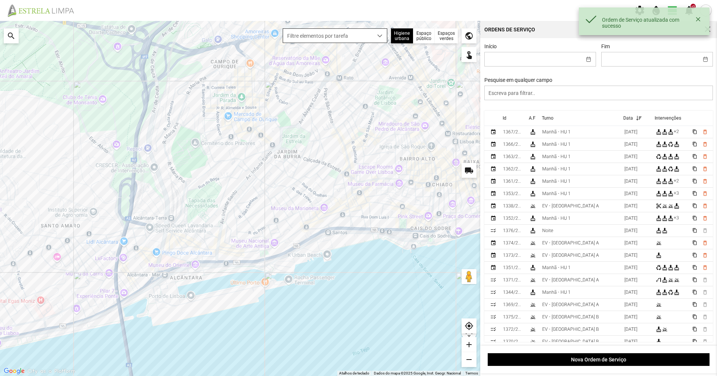
click at [374, 35] on div "dropdown trigger" at bounding box center [380, 36] width 15 height 14
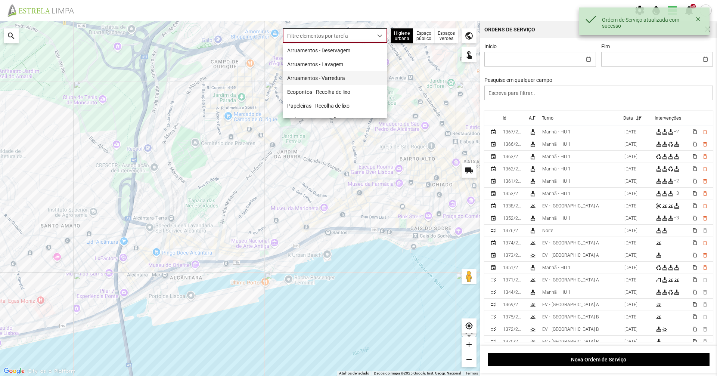
click at [355, 75] on li "Arruamentos - Varredura" at bounding box center [335, 78] width 104 height 14
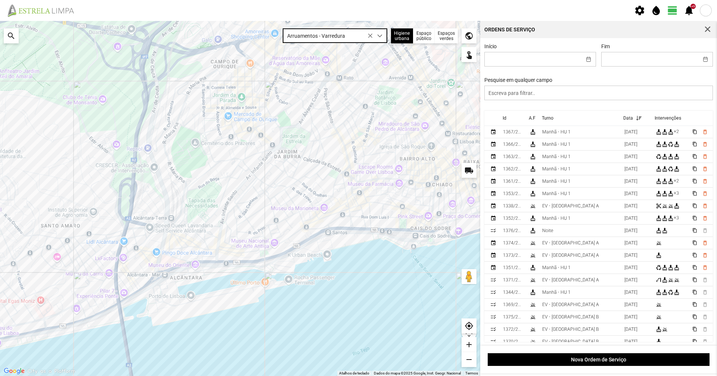
click at [357, 33] on span "Arruamentos - Varredura" at bounding box center [328, 36] width 90 height 14
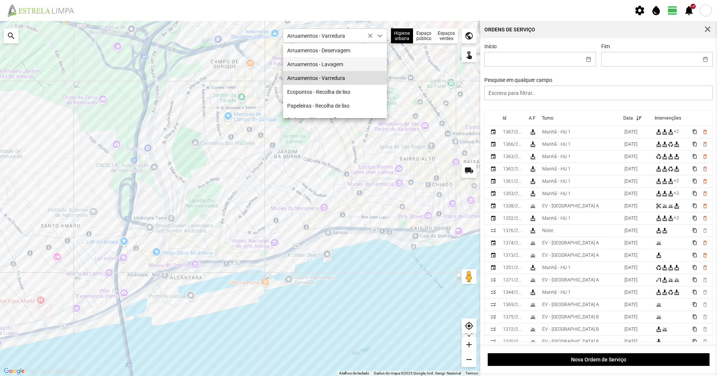
click at [344, 62] on li "Arruamentos - Lavagem" at bounding box center [335, 64] width 104 height 14
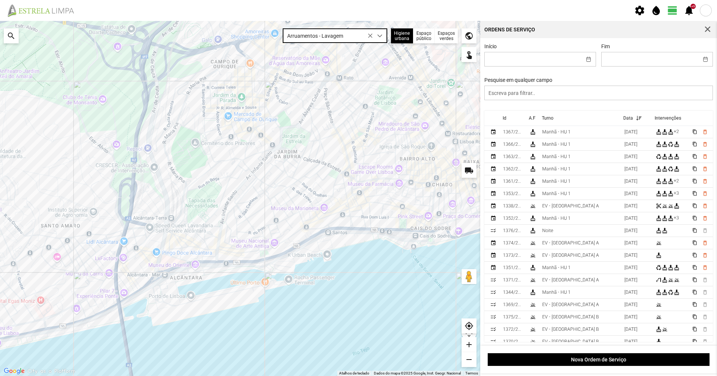
click at [342, 39] on span "Arruamentos - Lavagem" at bounding box center [328, 36] width 90 height 14
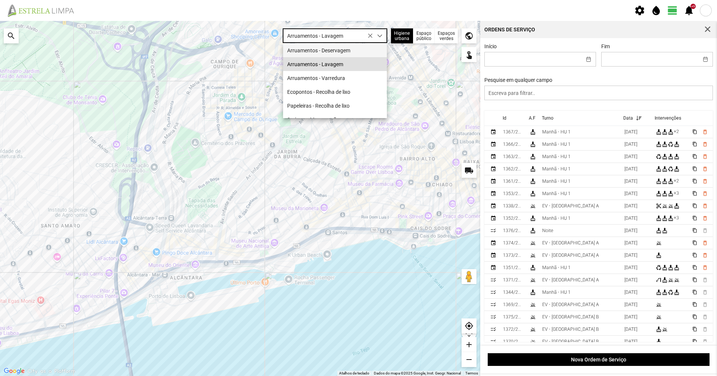
click at [340, 52] on li "Arruamentos - Deservagem" at bounding box center [335, 50] width 104 height 14
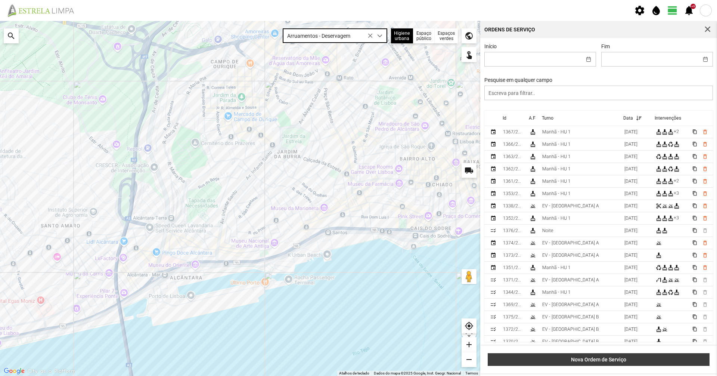
click at [638, 357] on span "Nova Ordem de Serviço" at bounding box center [599, 359] width 214 height 6
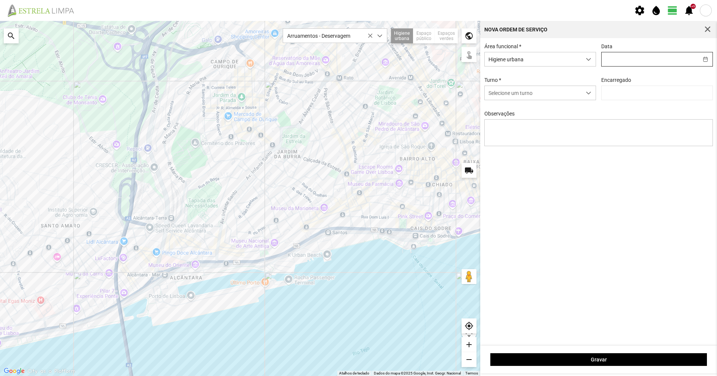
click at [646, 58] on input "text" at bounding box center [649, 59] width 97 height 14
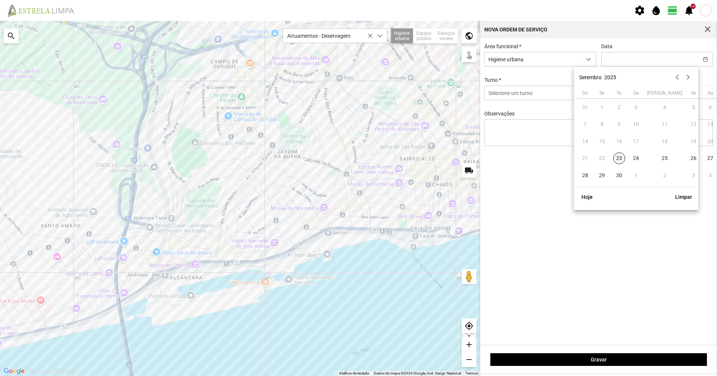
click at [614, 160] on span "23" at bounding box center [619, 158] width 12 height 12
type input "[DATE]"
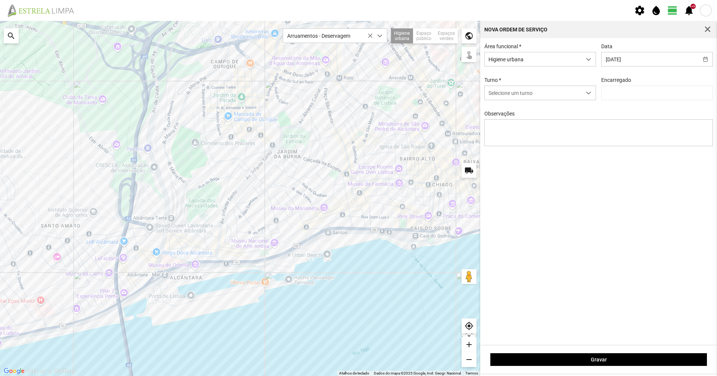
click at [566, 107] on div "Área funcional * Higiene urbana Data [DATE] Turno * Selecione um turno Encarreg…" at bounding box center [599, 100] width 234 height 114
click at [566, 100] on span "Selecione um turno" at bounding box center [533, 93] width 97 height 14
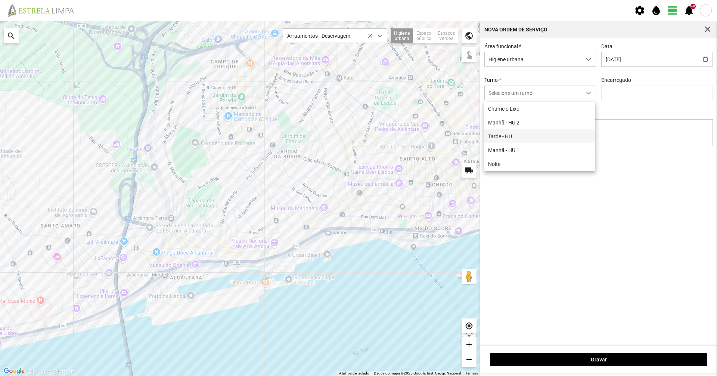
click at [534, 143] on li "Tarde - HU" at bounding box center [539, 136] width 111 height 14
type input "[PERSON_NAME]"
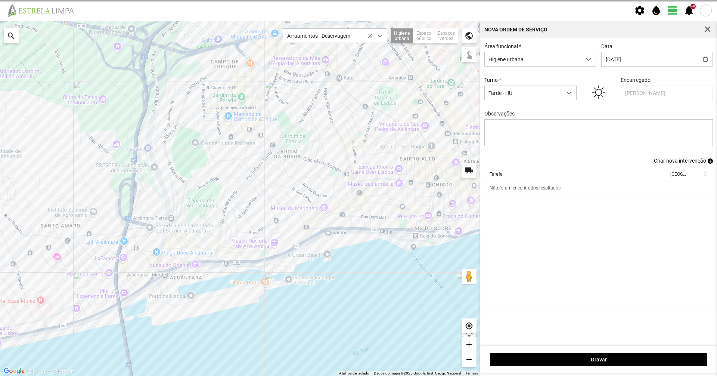
click at [685, 158] on div "Área funcional * Higiene urbana Data [DATE] Turno * Tarde - HU Encarregado Grac…" at bounding box center [599, 100] width 234 height 114
click at [684, 160] on span "Criar nova intervenção" at bounding box center [680, 161] width 52 height 6
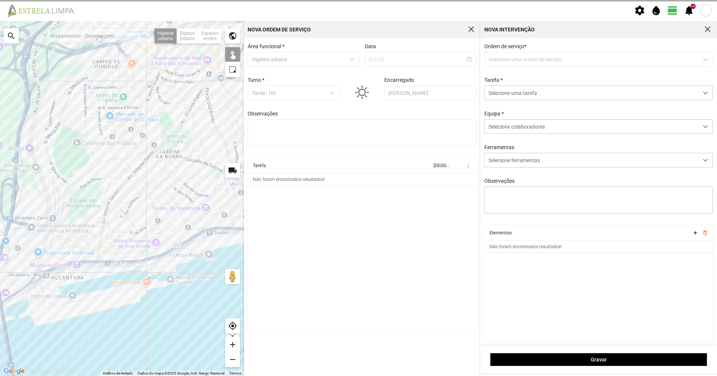
click at [551, 53] on p-dropdown "Selecione uma ordem de serviço" at bounding box center [598, 59] width 229 height 15
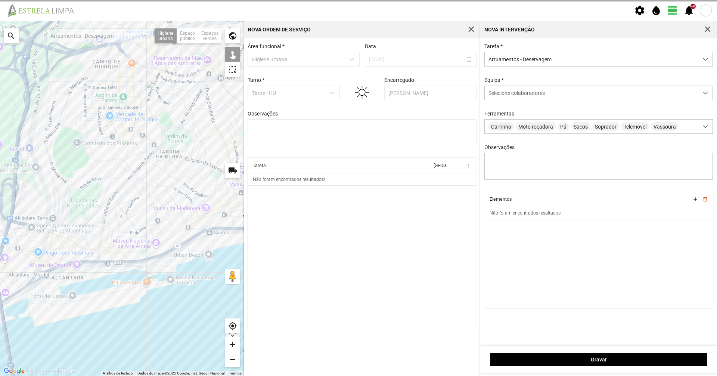
click at [528, 85] on div "Equipa * Selecione colaboradores" at bounding box center [599, 88] width 234 height 23
click at [523, 91] on span "Selecione colaboradores" at bounding box center [516, 93] width 56 height 6
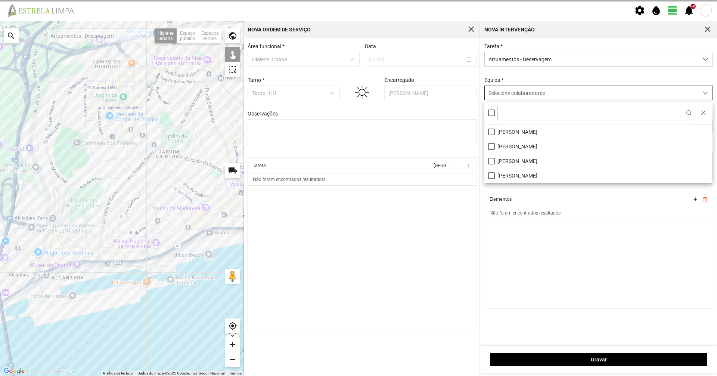
scroll to position [4, 33]
click at [492, 149] on li "[PERSON_NAME]" at bounding box center [598, 146] width 228 height 15
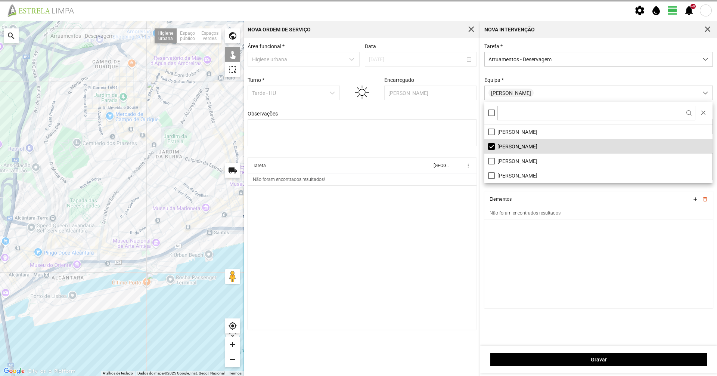
click at [522, 79] on div "Equipa * [PERSON_NAME]" at bounding box center [599, 88] width 234 height 23
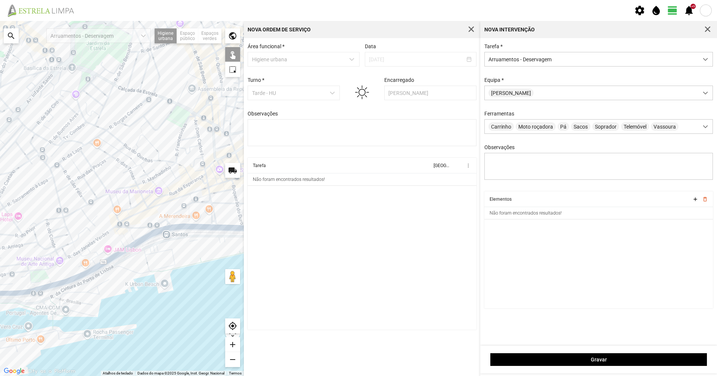
drag, startPoint x: 189, startPoint y: 200, endPoint x: 160, endPoint y: 215, distance: 32.6
click at [160, 215] on div at bounding box center [122, 198] width 244 height 355
click at [150, 202] on div at bounding box center [122, 198] width 244 height 355
click at [167, 195] on div at bounding box center [122, 198] width 244 height 355
click at [173, 193] on div at bounding box center [122, 198] width 244 height 355
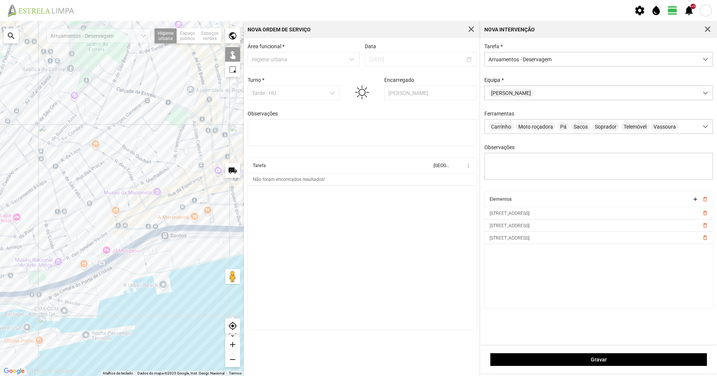
click at [181, 189] on div at bounding box center [122, 198] width 244 height 355
click at [195, 181] on div at bounding box center [122, 198] width 244 height 355
click at [201, 177] on div at bounding box center [122, 198] width 244 height 355
click at [177, 195] on div at bounding box center [122, 198] width 244 height 355
click at [170, 200] on div at bounding box center [122, 198] width 244 height 355
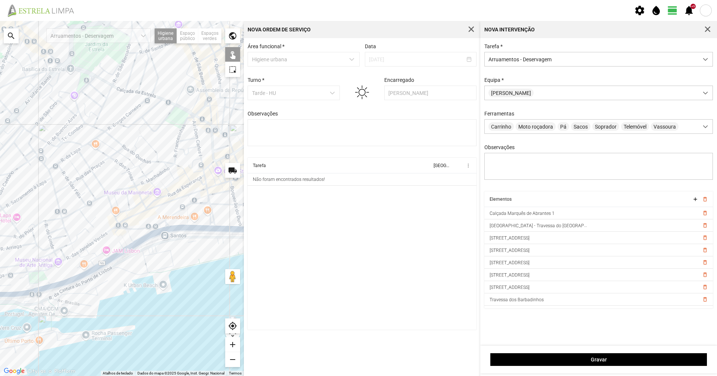
click at [189, 194] on div at bounding box center [122, 198] width 244 height 355
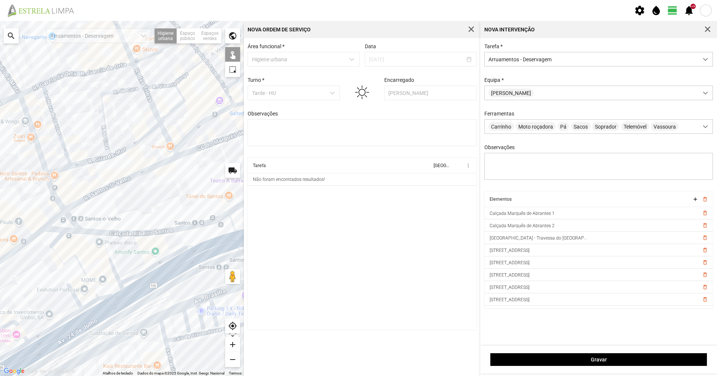
drag, startPoint x: 156, startPoint y: 180, endPoint x: 122, endPoint y: 199, distance: 38.9
click at [124, 195] on div at bounding box center [122, 198] width 244 height 355
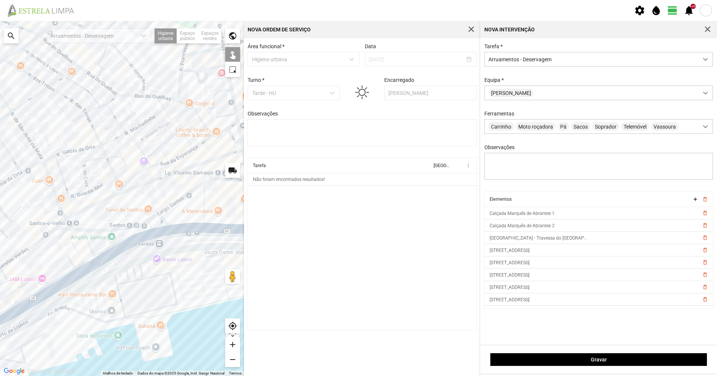
drag, startPoint x: 156, startPoint y: 189, endPoint x: 141, endPoint y: 215, distance: 30.2
click at [141, 215] on div at bounding box center [122, 198] width 244 height 355
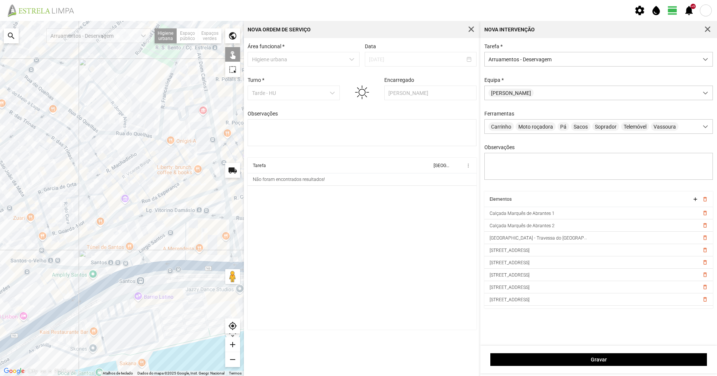
click at [136, 178] on div at bounding box center [122, 198] width 244 height 355
click at [139, 167] on div at bounding box center [122, 198] width 244 height 355
click at [158, 152] on div at bounding box center [122, 198] width 244 height 355
click at [124, 175] on div at bounding box center [122, 198] width 244 height 355
click at [110, 184] on div at bounding box center [122, 198] width 244 height 355
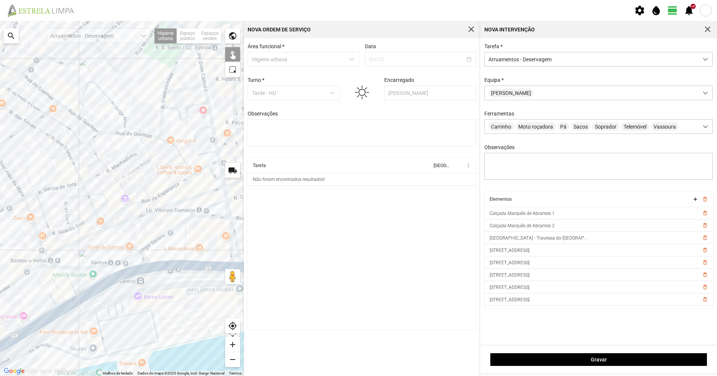
click at [109, 186] on div at bounding box center [122, 198] width 244 height 355
click at [98, 192] on div at bounding box center [122, 198] width 244 height 355
click at [96, 193] on div at bounding box center [122, 198] width 244 height 355
click at [105, 199] on div at bounding box center [122, 198] width 244 height 355
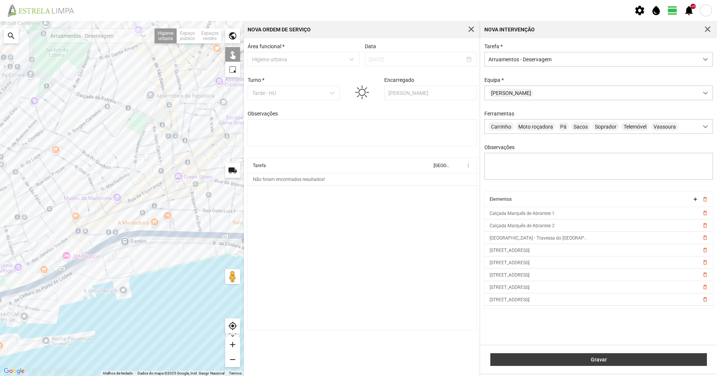
click at [606, 360] on span "Gravar" at bounding box center [598, 359] width 209 height 6
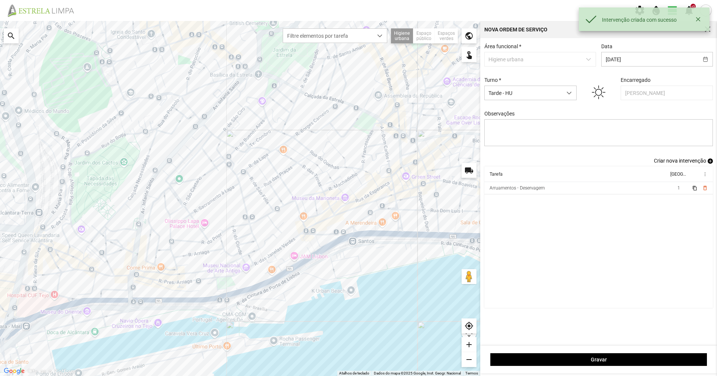
click at [659, 160] on span "Criar nova intervenção" at bounding box center [680, 161] width 52 height 6
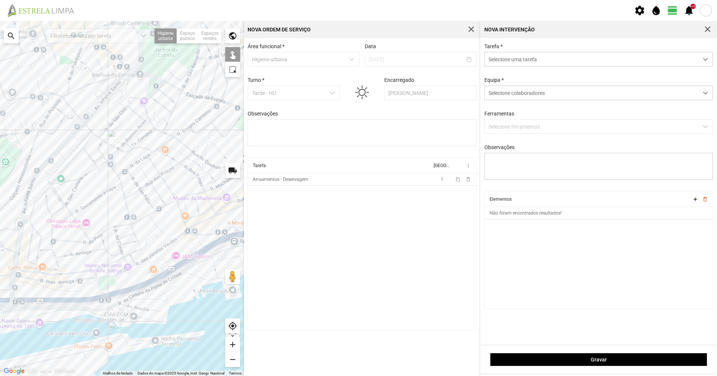
click at [565, 65] on span "Selecione uma tarefa" at bounding box center [592, 59] width 214 height 14
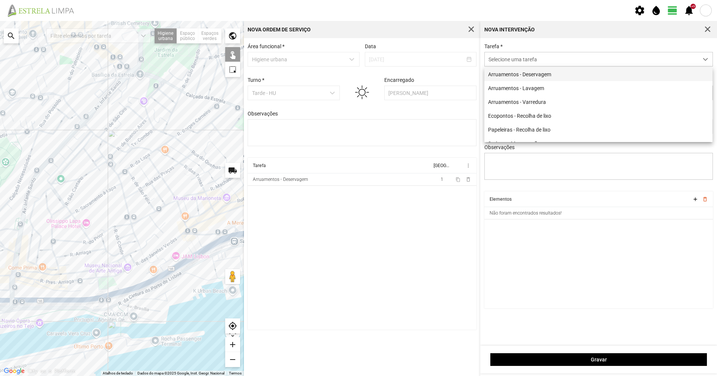
click at [565, 72] on li "Arruamentos - Deservagem" at bounding box center [598, 74] width 228 height 14
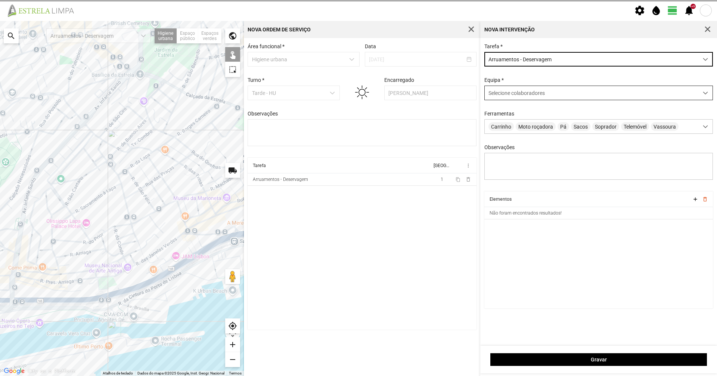
click at [548, 97] on div "Selecione colaboradores" at bounding box center [592, 93] width 214 height 14
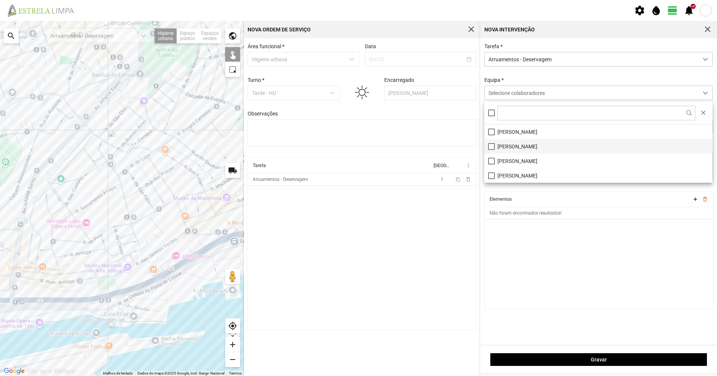
click at [492, 146] on li "[PERSON_NAME]" at bounding box center [598, 146] width 228 height 15
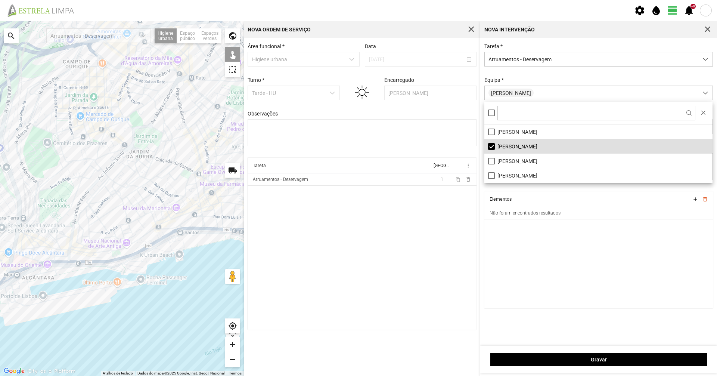
drag, startPoint x: 175, startPoint y: 223, endPoint x: 140, endPoint y: 229, distance: 35.6
click at [140, 229] on div at bounding box center [122, 198] width 244 height 355
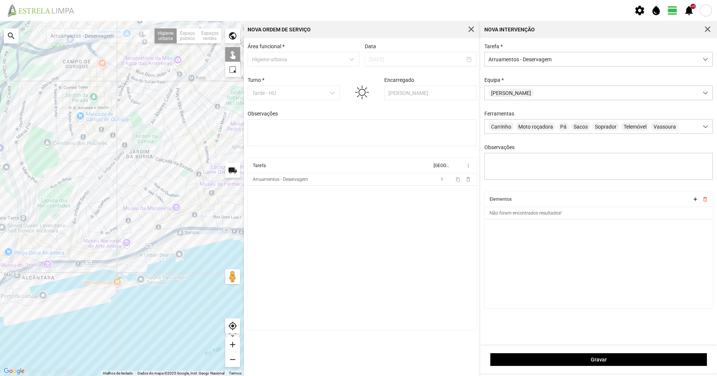
click at [140, 231] on div at bounding box center [122, 198] width 244 height 355
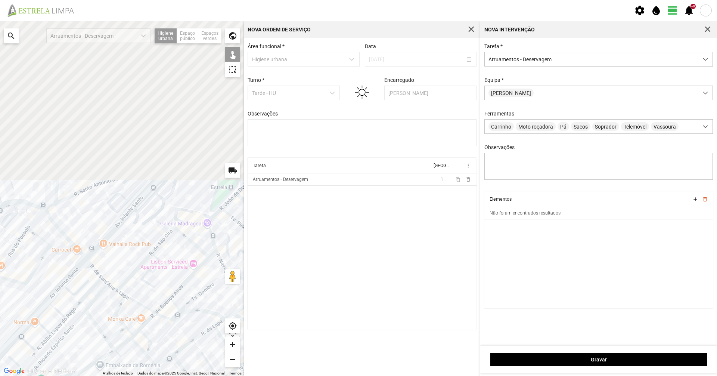
drag, startPoint x: 164, startPoint y: 111, endPoint x: 105, endPoint y: 212, distance: 117.1
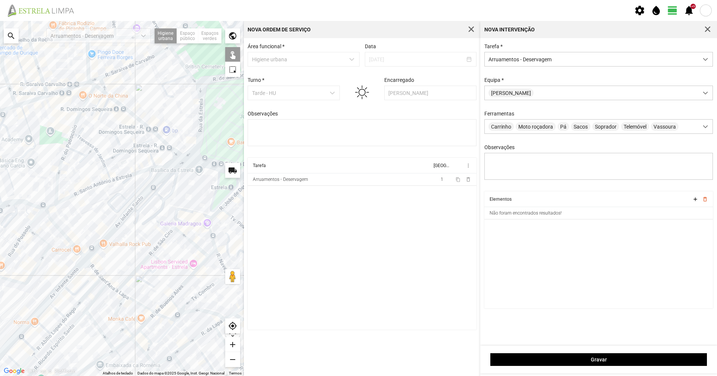
click at [105, 212] on div at bounding box center [122, 198] width 244 height 355
click at [57, 169] on div at bounding box center [122, 198] width 244 height 355
click at [68, 142] on div at bounding box center [122, 198] width 244 height 355
click at [72, 130] on div at bounding box center [122, 198] width 244 height 355
click at [64, 200] on div at bounding box center [122, 198] width 244 height 355
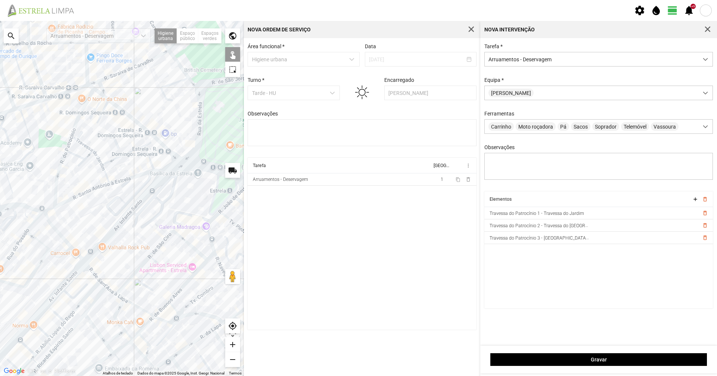
click at [65, 201] on div at bounding box center [122, 198] width 244 height 355
click at [117, 180] on div at bounding box center [122, 198] width 244 height 355
click at [122, 179] on div at bounding box center [122, 198] width 244 height 355
click at [160, 170] on div at bounding box center [122, 198] width 244 height 355
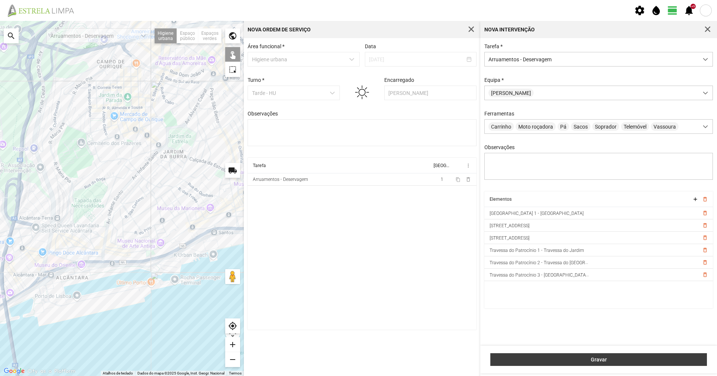
click at [535, 360] on span "Gravar" at bounding box center [598, 359] width 209 height 6
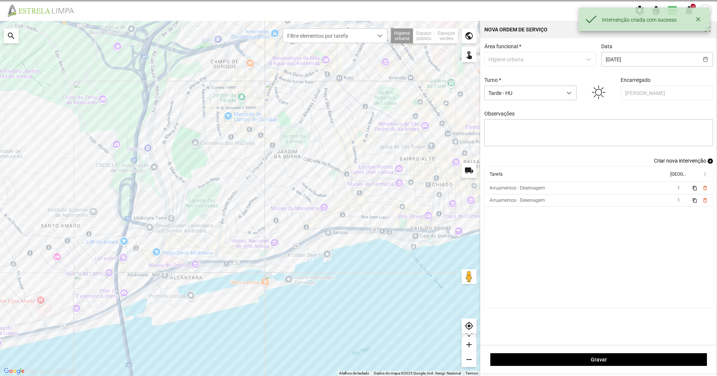
click at [665, 163] on span "Criar nova intervenção" at bounding box center [680, 161] width 52 height 6
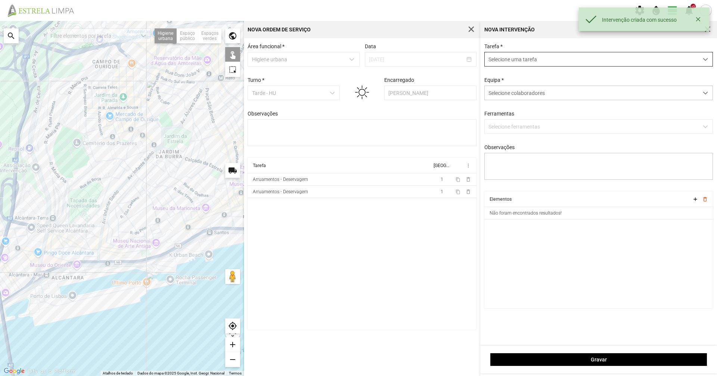
click at [542, 56] on span "Selecione uma tarefa" at bounding box center [592, 59] width 214 height 14
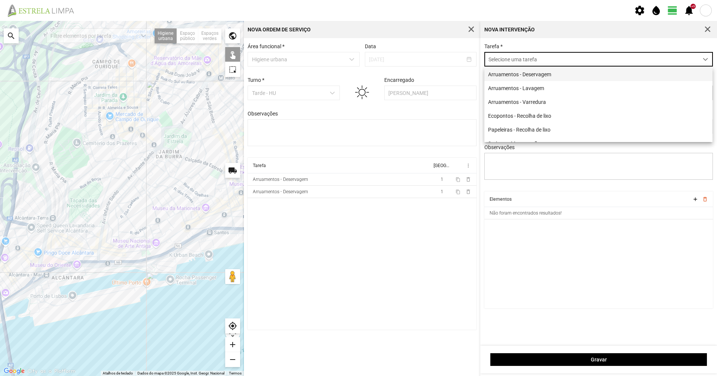
scroll to position [4, 33]
click at [533, 72] on li "Arruamentos - Deservagem" at bounding box center [598, 74] width 228 height 14
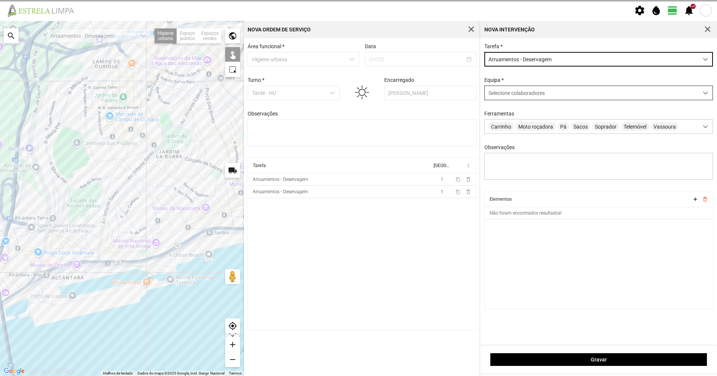
click at [515, 93] on span "Selecione colaboradores" at bounding box center [516, 93] width 56 height 6
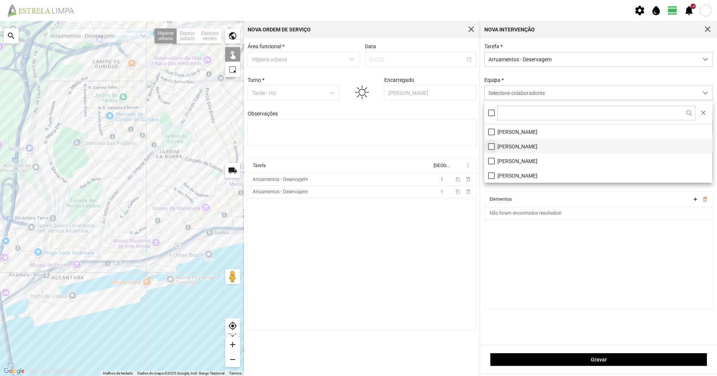
click at [489, 145] on li "[PERSON_NAME]" at bounding box center [598, 146] width 228 height 15
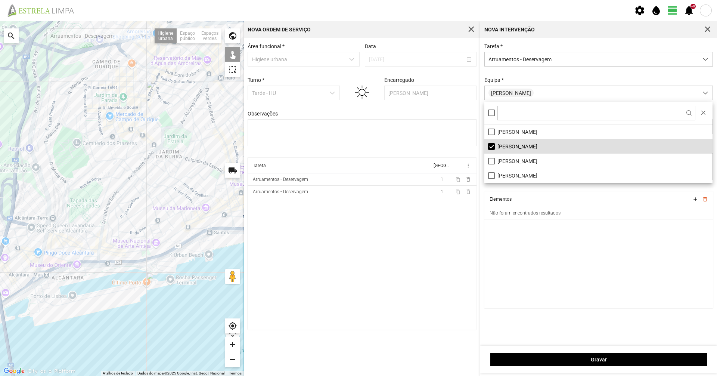
click at [516, 86] on div "Equipa * [PERSON_NAME]" at bounding box center [599, 88] width 234 height 23
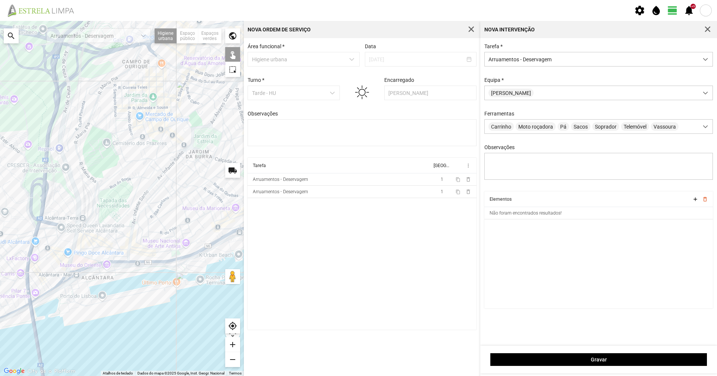
drag, startPoint x: 166, startPoint y: 277, endPoint x: 201, endPoint y: 277, distance: 35.1
click at [201, 277] on div at bounding box center [122, 198] width 244 height 355
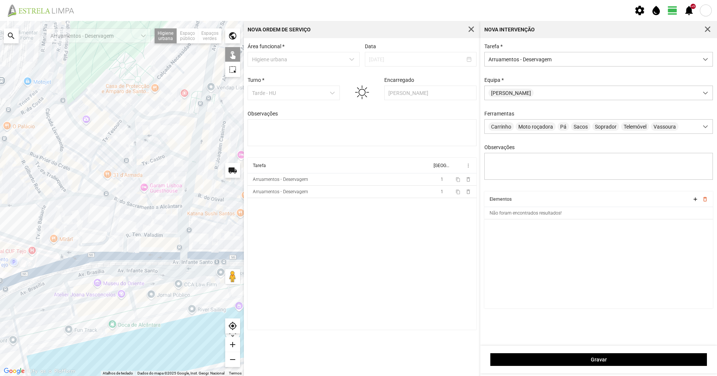
drag, startPoint x: 142, startPoint y: 205, endPoint x: 122, endPoint y: 221, distance: 25.5
click at [123, 220] on div at bounding box center [122, 198] width 244 height 355
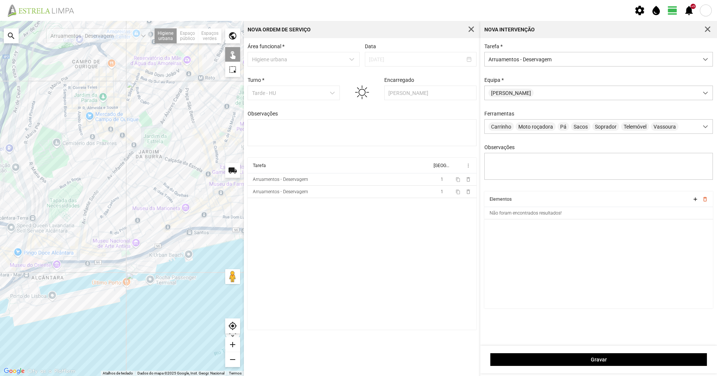
drag, startPoint x: 149, startPoint y: 216, endPoint x: 98, endPoint y: 218, distance: 50.8
click at [99, 218] on div at bounding box center [122, 198] width 244 height 355
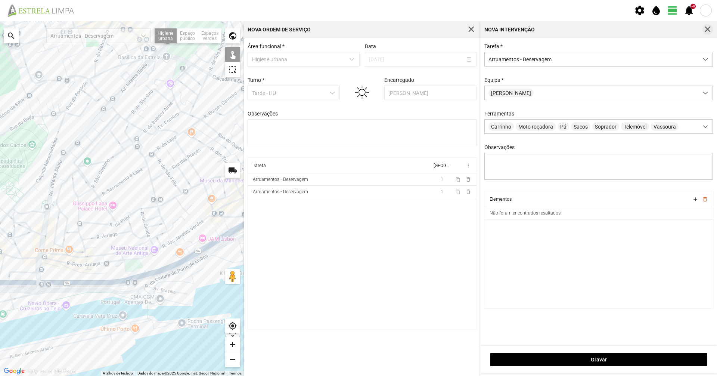
click at [710, 29] on span "button" at bounding box center [707, 29] width 7 height 7
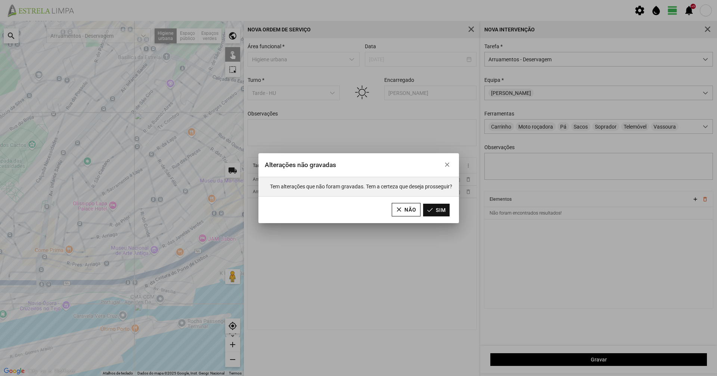
click at [434, 212] on button "Sim" at bounding box center [436, 209] width 27 height 13
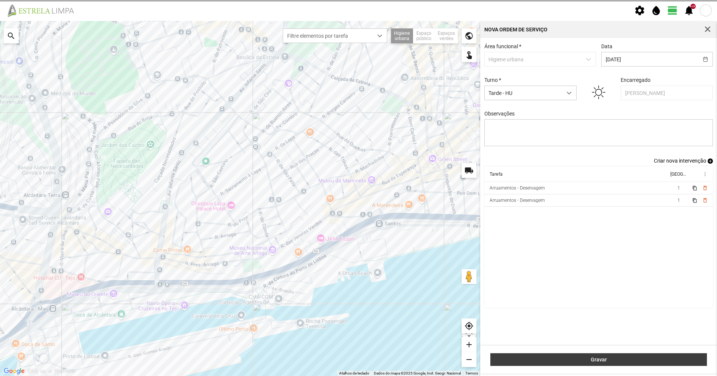
drag, startPoint x: 578, startPoint y: 357, endPoint x: 554, endPoint y: 342, distance: 27.9
click at [578, 357] on span "Gravar" at bounding box center [598, 359] width 209 height 6
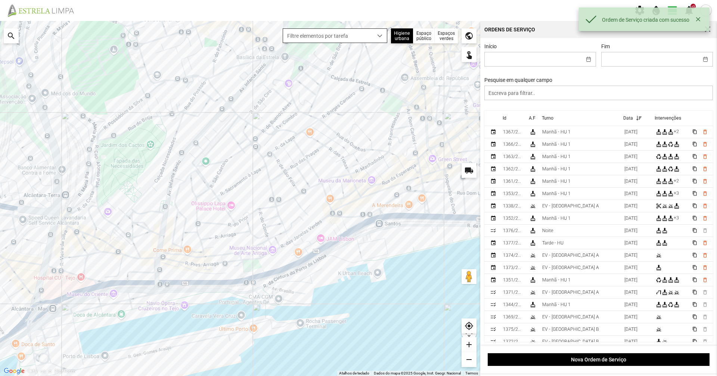
click at [318, 35] on span "Filtre elementos por tarefa" at bounding box center [328, 36] width 90 height 14
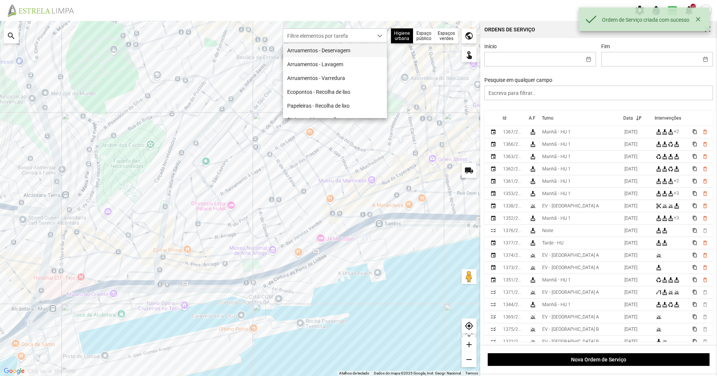
click at [323, 47] on li "Arruamentos - Deservagem" at bounding box center [335, 50] width 104 height 14
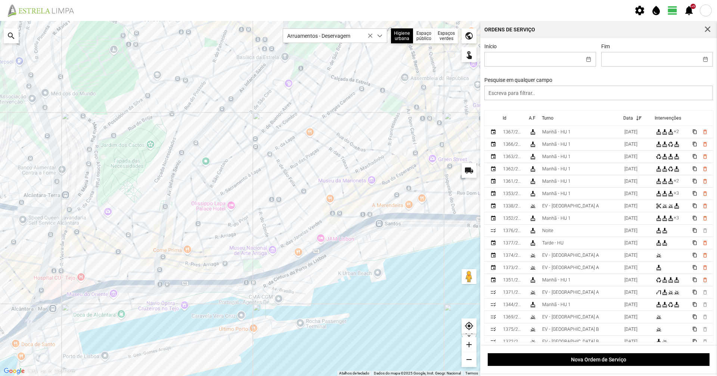
click at [205, 271] on div at bounding box center [240, 198] width 480 height 355
click at [204, 274] on div at bounding box center [240, 198] width 480 height 355
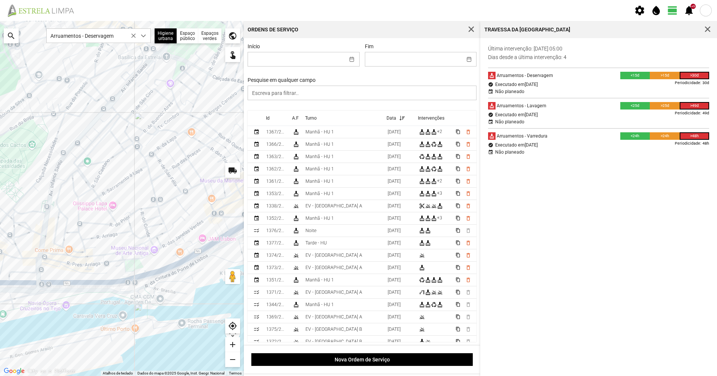
click at [15, 257] on div at bounding box center [122, 198] width 244 height 355
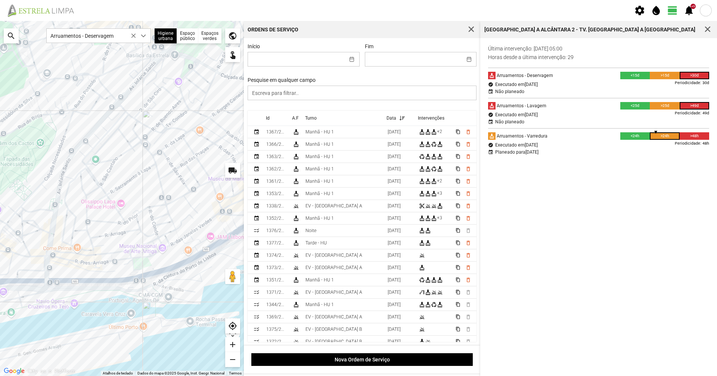
drag, startPoint x: 22, startPoint y: 267, endPoint x: 69, endPoint y: 262, distance: 47.7
click at [69, 262] on div at bounding box center [122, 198] width 244 height 355
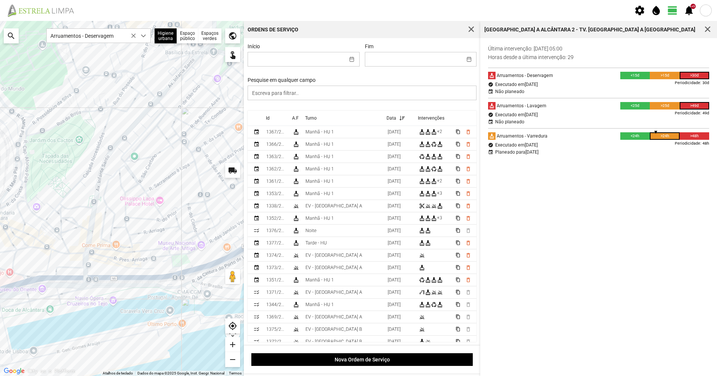
click at [68, 266] on div at bounding box center [122, 198] width 244 height 355
click at [171, 264] on div at bounding box center [122, 198] width 244 height 355
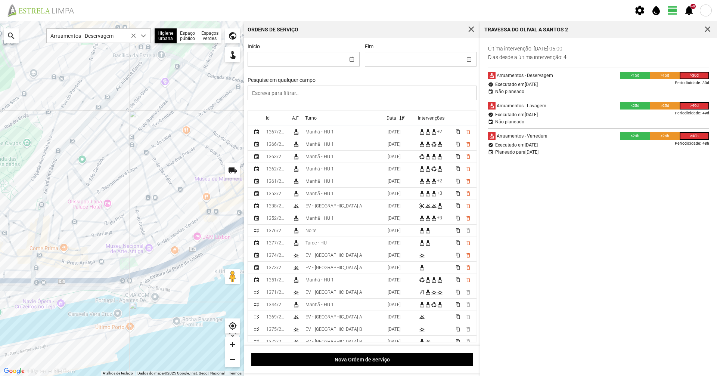
drag, startPoint x: 195, startPoint y: 259, endPoint x: 141, endPoint y: 262, distance: 54.6
click at [141, 262] on div at bounding box center [122, 198] width 244 height 355
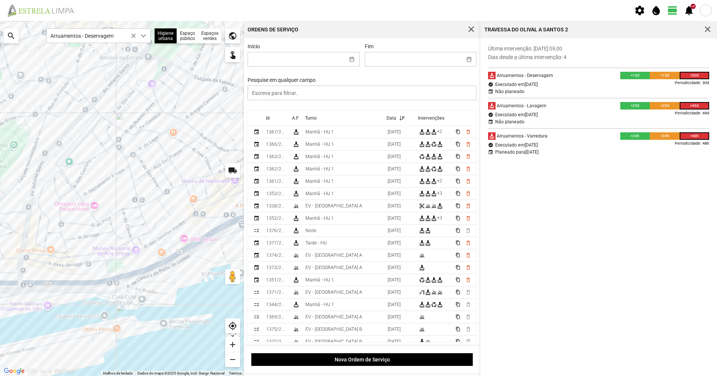
click at [161, 245] on div at bounding box center [122, 198] width 244 height 355
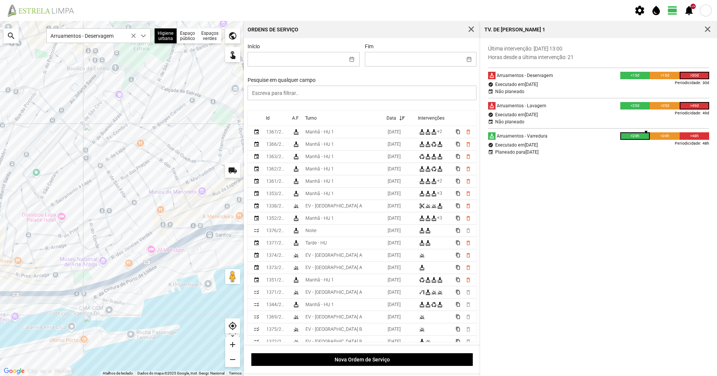
drag, startPoint x: 185, startPoint y: 238, endPoint x: 151, endPoint y: 248, distance: 35.8
click at [149, 251] on div at bounding box center [122, 198] width 244 height 355
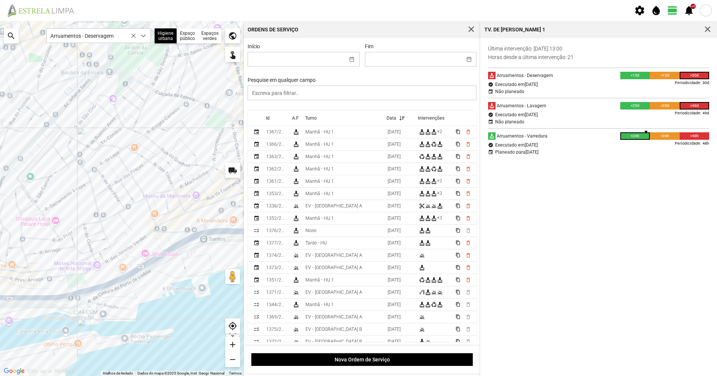
click at [173, 232] on div at bounding box center [122, 198] width 244 height 355
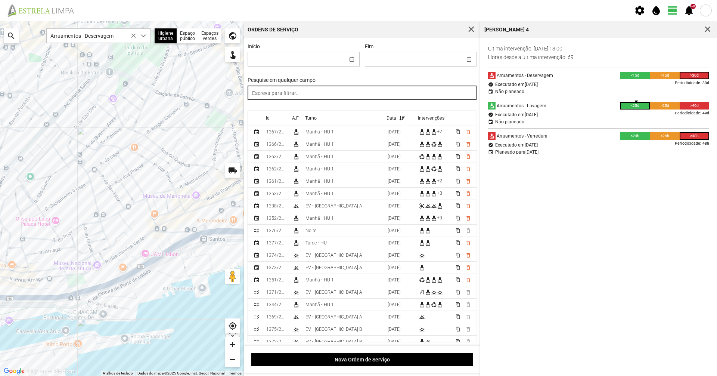
click at [354, 91] on input "text" at bounding box center [362, 93] width 229 height 15
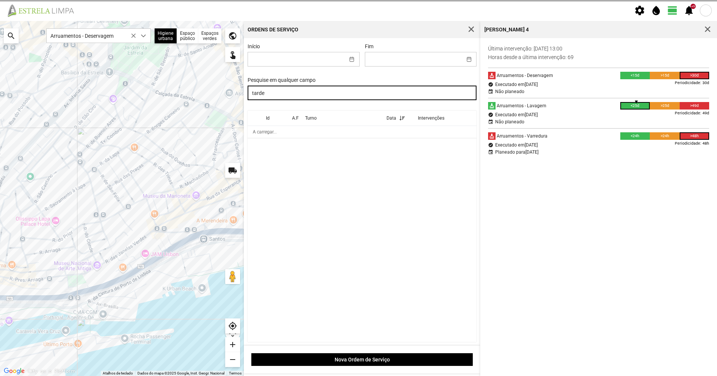
type input "tarde"
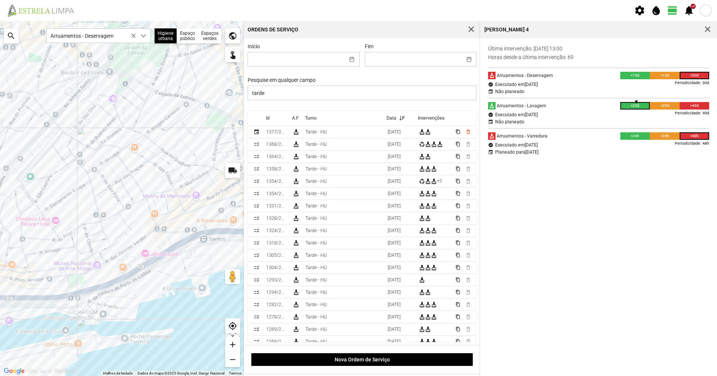
click at [191, 211] on div at bounding box center [122, 198] width 244 height 355
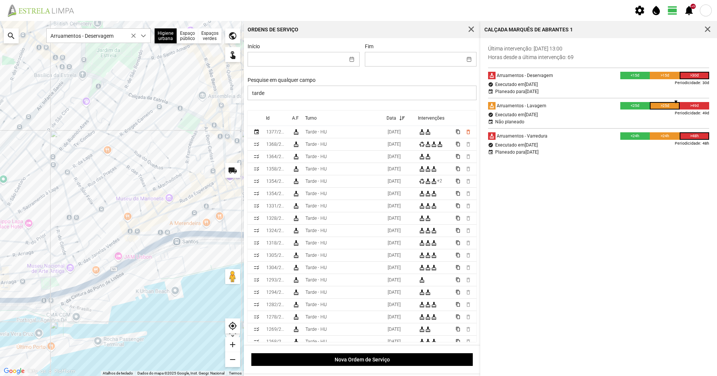
drag, startPoint x: 199, startPoint y: 214, endPoint x: 170, endPoint y: 217, distance: 28.9
click at [170, 217] on div at bounding box center [122, 198] width 244 height 355
click at [187, 218] on div at bounding box center [122, 198] width 244 height 355
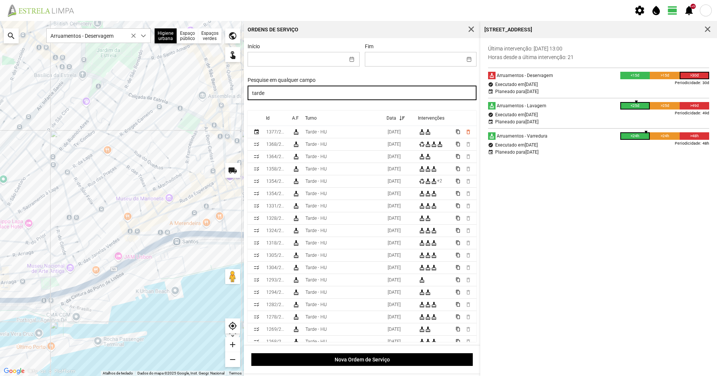
click at [331, 91] on input "tarde" at bounding box center [362, 93] width 229 height 15
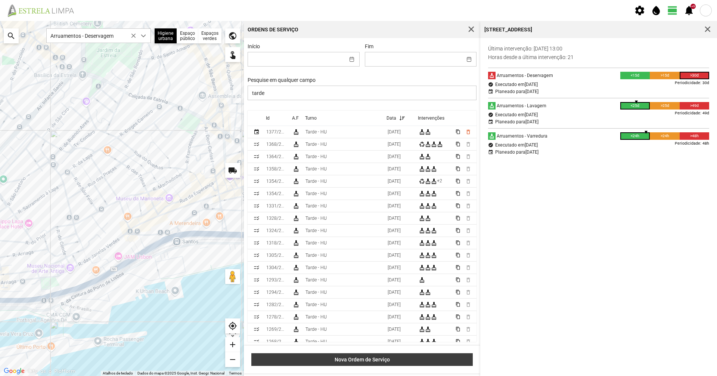
click at [326, 356] on button "Nova Ordem de Serviço" at bounding box center [362, 359] width 222 height 13
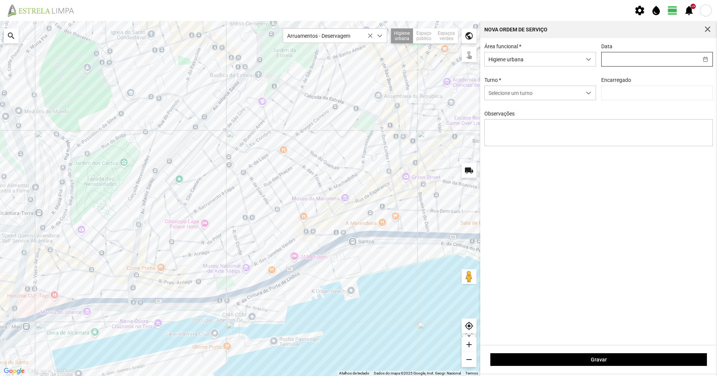
click at [612, 63] on input "text" at bounding box center [649, 59] width 97 height 14
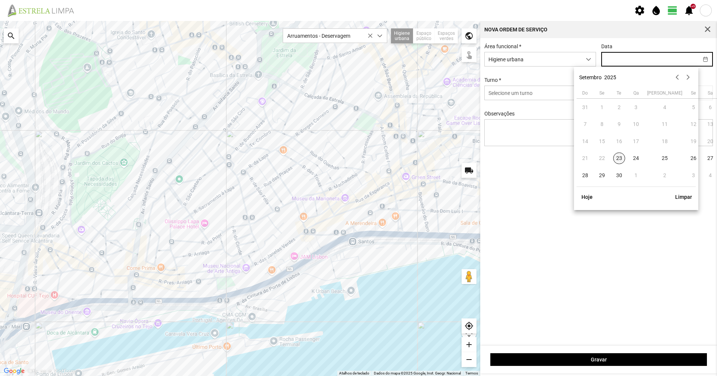
click at [618, 155] on span "23" at bounding box center [619, 158] width 12 height 12
type input "[DATE]"
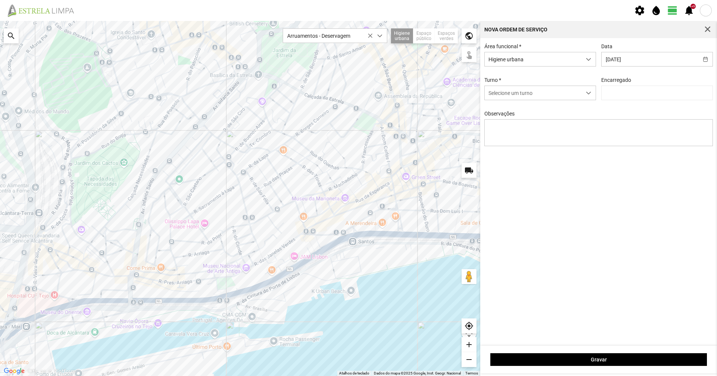
click at [565, 85] on div "Turno * Selecione um turno" at bounding box center [540, 88] width 117 height 23
click at [704, 34] on div at bounding box center [707, 29] width 10 height 10
click at [705, 32] on span "button" at bounding box center [707, 29] width 7 height 7
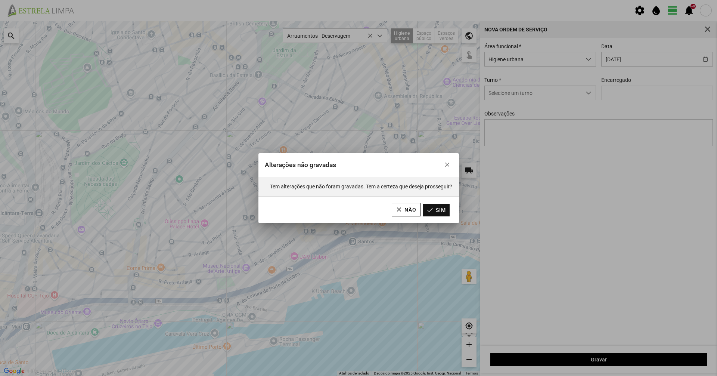
click at [437, 211] on button "Sim" at bounding box center [436, 209] width 27 height 13
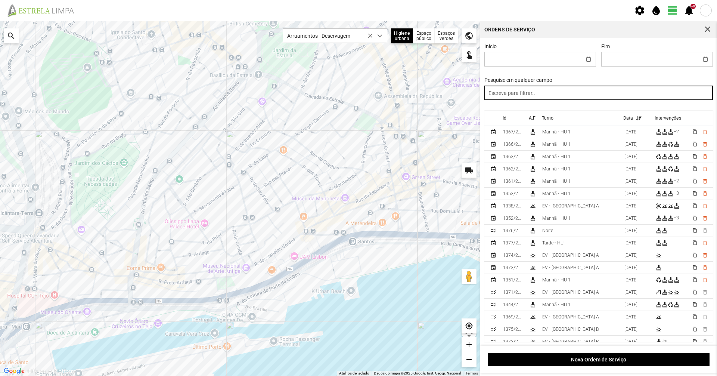
click at [518, 94] on input "text" at bounding box center [598, 93] width 229 height 15
type input "tarde"
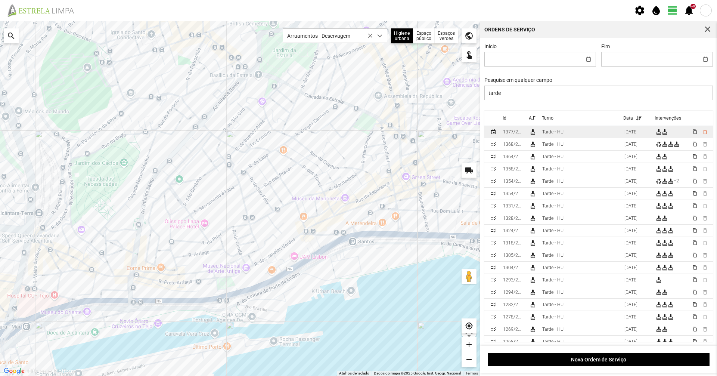
click at [532, 134] on div "cleaning_services" at bounding box center [532, 132] width 6 height 6
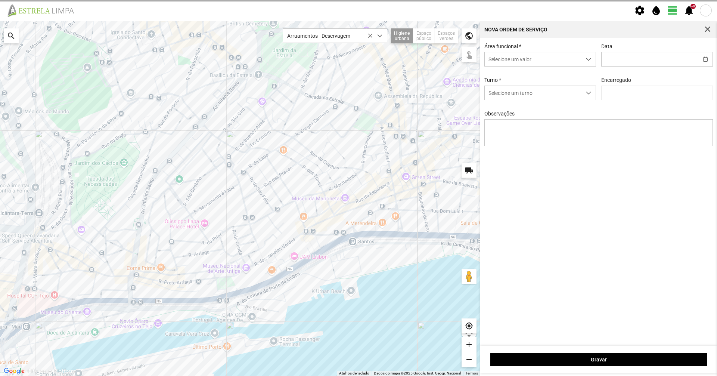
type input "[DATE]"
type input "[PERSON_NAME]"
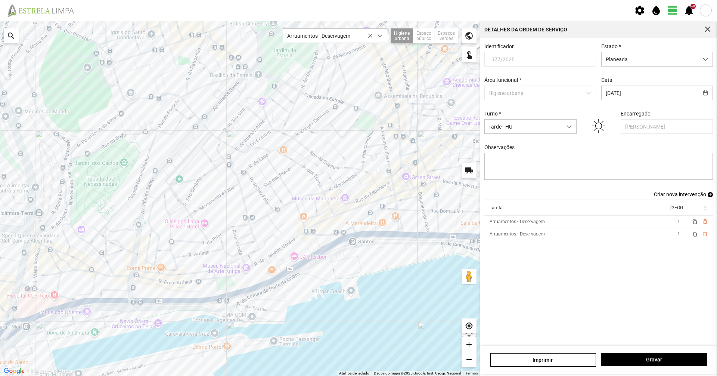
click at [674, 201] on div "Identificador 1377/2025 Estado * Planeada Área funcional * Higiene urbana Data …" at bounding box center [598, 191] width 237 height 307
click at [674, 200] on div "Identificador 1377/2025 Estado * Planeada Área funcional * Higiene urbana Data …" at bounding box center [598, 191] width 237 height 307
click at [674, 197] on span "Criar nova intervenção" at bounding box center [680, 194] width 52 height 6
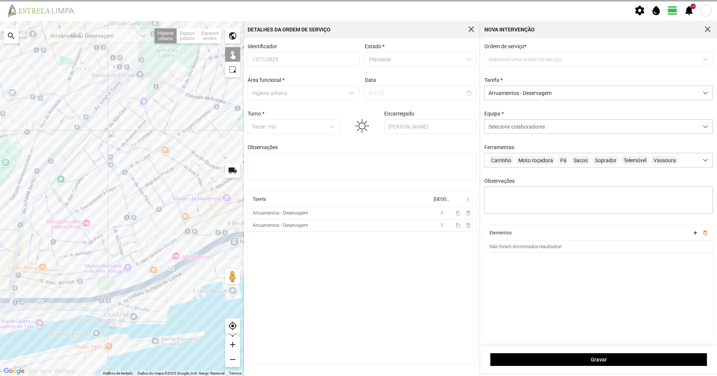
click at [526, 62] on p-dropdown "Selecione uma ordem de serviço" at bounding box center [598, 59] width 229 height 15
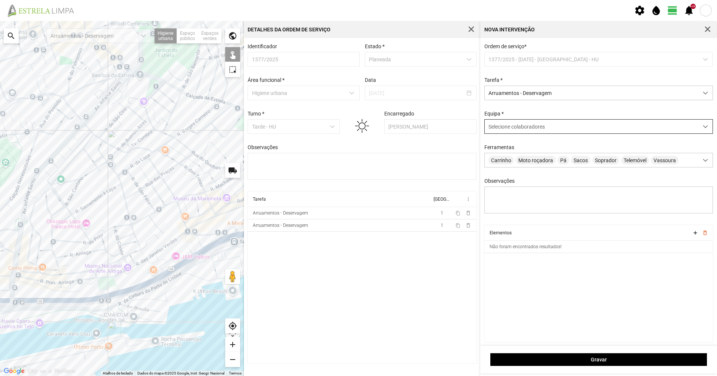
click at [526, 121] on div "Selecione colaboradores" at bounding box center [598, 126] width 229 height 15
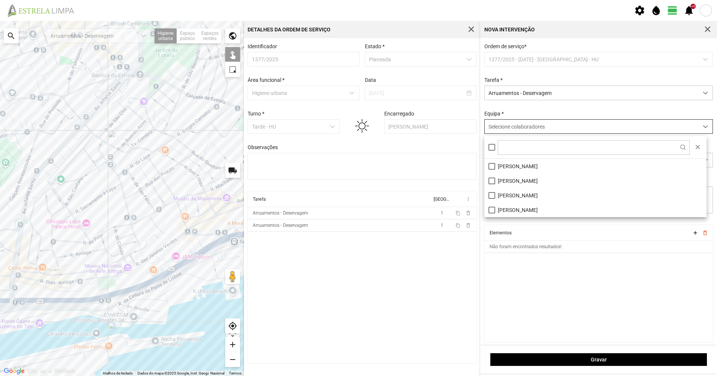
scroll to position [4, 33]
click at [500, 183] on li "[PERSON_NAME]" at bounding box center [595, 180] width 222 height 15
click at [511, 114] on div "Equipa * [PERSON_NAME]" at bounding box center [599, 122] width 234 height 23
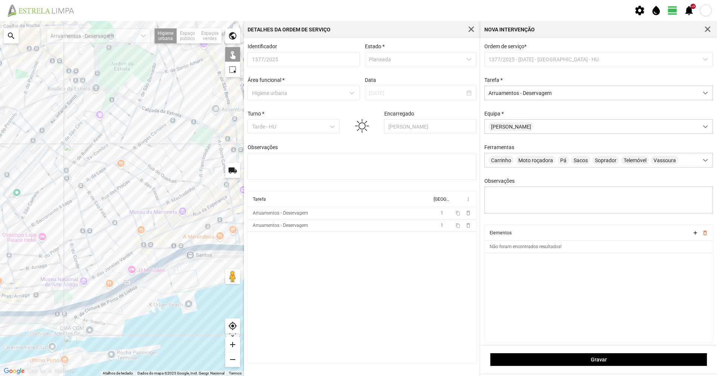
drag, startPoint x: 176, startPoint y: 232, endPoint x: 157, endPoint y: 241, distance: 21.0
click at [158, 241] on div at bounding box center [122, 198] width 244 height 355
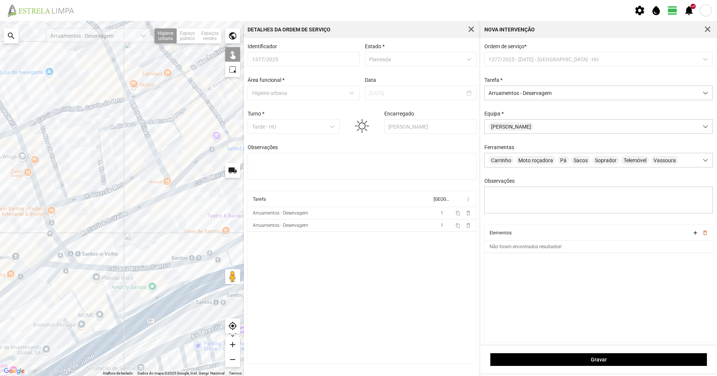
drag, startPoint x: 148, startPoint y: 235, endPoint x: 104, endPoint y: 229, distance: 44.6
click at [139, 220] on div at bounding box center [122, 198] width 244 height 355
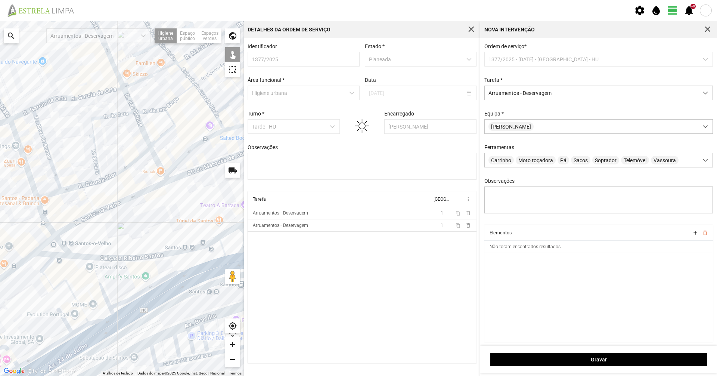
click at [41, 254] on div at bounding box center [122, 198] width 244 height 355
click at [43, 246] on div at bounding box center [122, 198] width 244 height 355
click at [63, 245] on div at bounding box center [122, 198] width 244 height 355
click at [64, 255] on div at bounding box center [122, 198] width 244 height 355
click at [82, 257] on div at bounding box center [122, 198] width 244 height 355
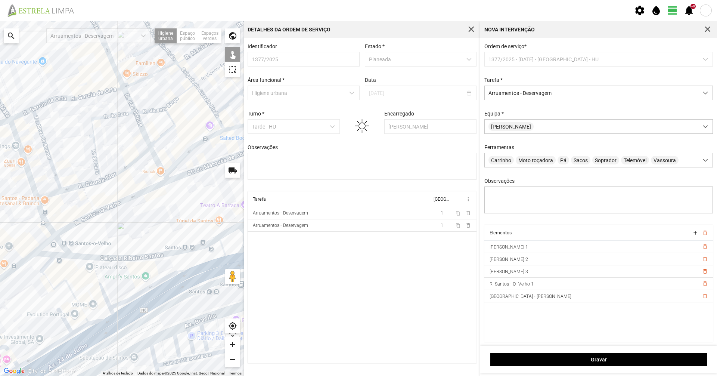
click at [107, 257] on div at bounding box center [122, 198] width 244 height 355
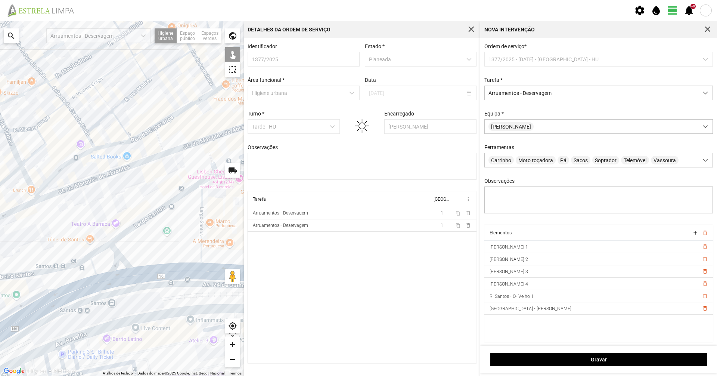
drag, startPoint x: 170, startPoint y: 258, endPoint x: 39, endPoint y: 276, distance: 132.3
click at [36, 277] on div at bounding box center [122, 198] width 244 height 355
click at [97, 251] on div at bounding box center [122, 198] width 244 height 355
click at [120, 235] on div at bounding box center [122, 198] width 244 height 355
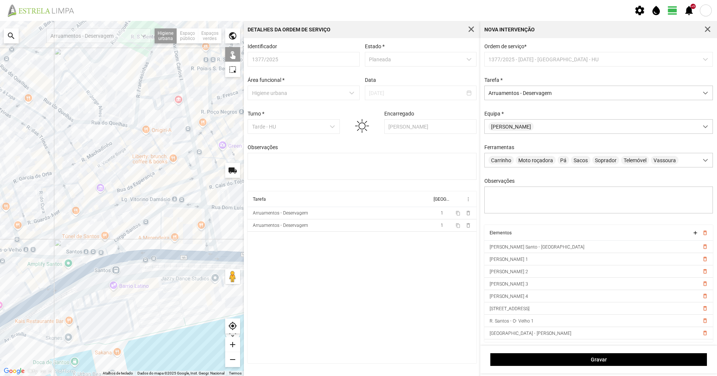
click at [189, 206] on div at bounding box center [122, 198] width 244 height 355
click at [184, 196] on div at bounding box center [122, 198] width 244 height 355
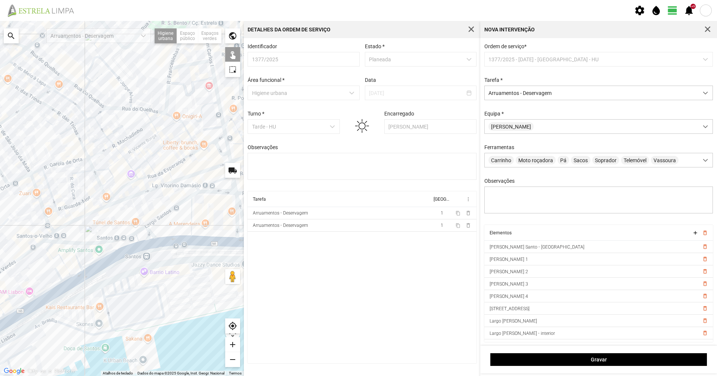
drag, startPoint x: 121, startPoint y: 208, endPoint x: 151, endPoint y: 193, distance: 33.7
click at [151, 193] on div at bounding box center [122, 198] width 244 height 355
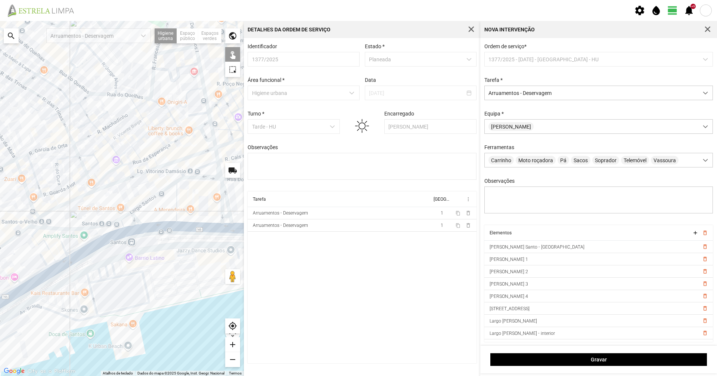
drag, startPoint x: 175, startPoint y: 236, endPoint x: 159, endPoint y: 221, distance: 22.5
click at [159, 221] on div at bounding box center [122, 198] width 244 height 355
click at [176, 207] on div at bounding box center [122, 198] width 244 height 355
click at [135, 221] on div at bounding box center [122, 198] width 244 height 355
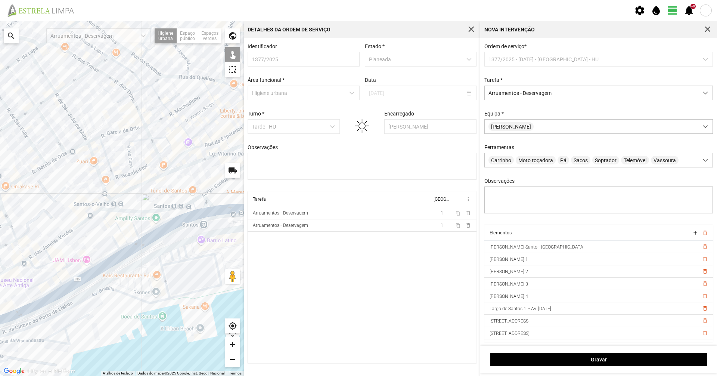
drag, startPoint x: 111, startPoint y: 208, endPoint x: 184, endPoint y: 190, distance: 75.6
click at [184, 190] on div at bounding box center [122, 198] width 244 height 355
drag, startPoint x: 173, startPoint y: 201, endPoint x: 191, endPoint y: 194, distance: 19.6
click at [191, 194] on div at bounding box center [122, 198] width 244 height 355
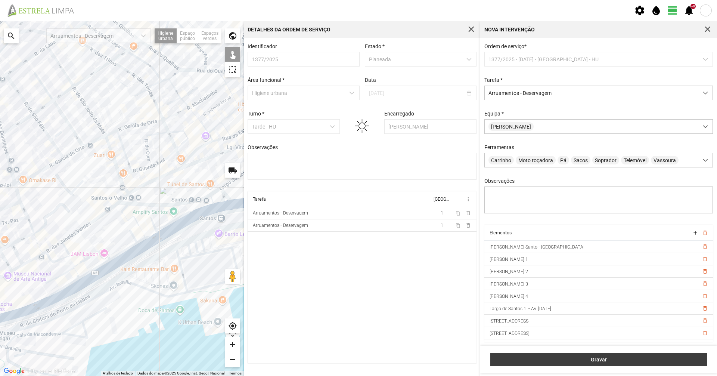
click at [530, 365] on button "Gravar" at bounding box center [598, 359] width 217 height 13
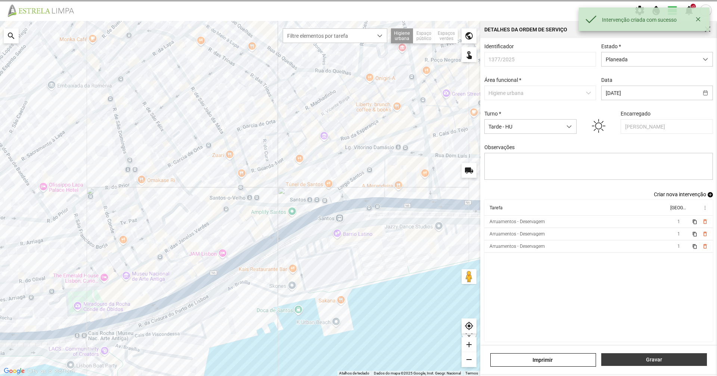
click at [606, 360] on span "Gravar" at bounding box center [654, 359] width 98 height 6
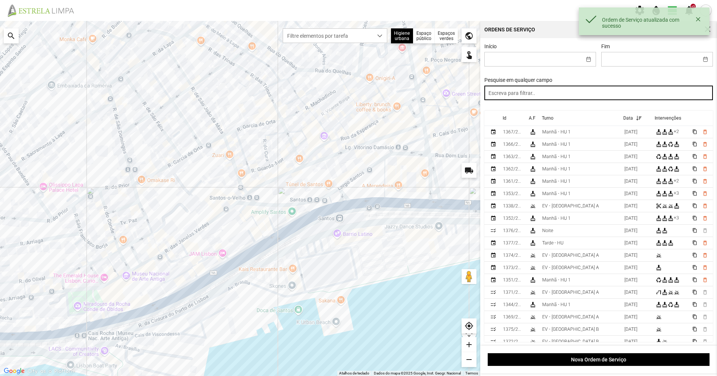
click at [584, 89] on input "text" at bounding box center [598, 93] width 229 height 15
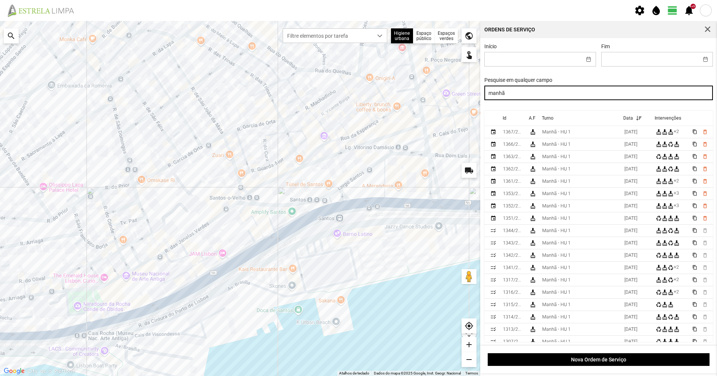
drag, startPoint x: 574, startPoint y: 95, endPoint x: 389, endPoint y: 112, distance: 186.3
click at [389, 112] on div "Para navegar no mapa com gestos de toque, toque duas vezes sem soltar no mapa e…" at bounding box center [358, 198] width 717 height 355
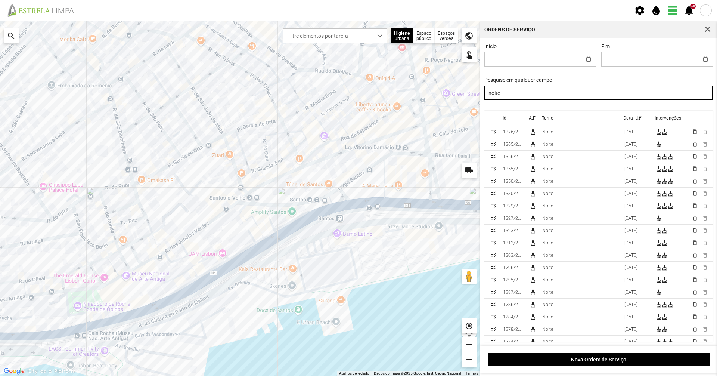
drag, startPoint x: 522, startPoint y: 94, endPoint x: 366, endPoint y: 107, distance: 156.6
click at [366, 107] on div "Para navegar no mapa com gestos de toque, toque duas vezes sem soltar no mapa e…" at bounding box center [358, 198] width 717 height 355
type input "tarde"
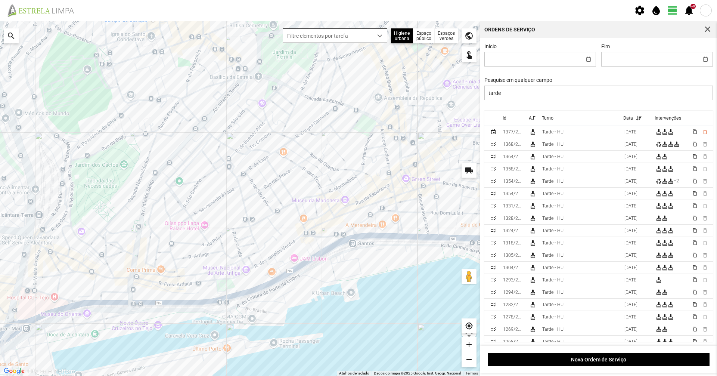
click at [356, 36] on span "Filtre elementos por tarefa" at bounding box center [328, 36] width 90 height 14
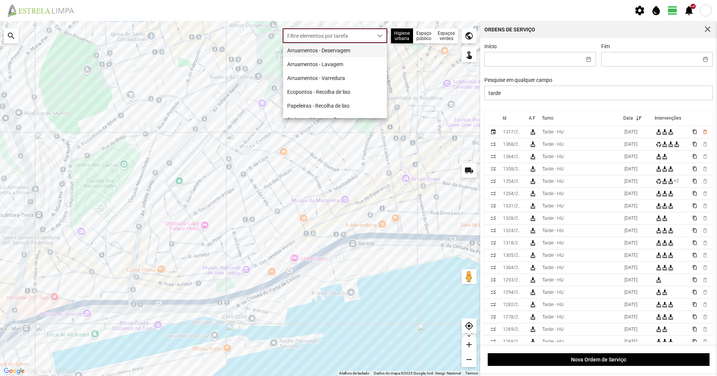
click at [352, 49] on li "Arruamentos - Deservagem" at bounding box center [335, 50] width 104 height 14
